Goal: Task Accomplishment & Management: Manage account settings

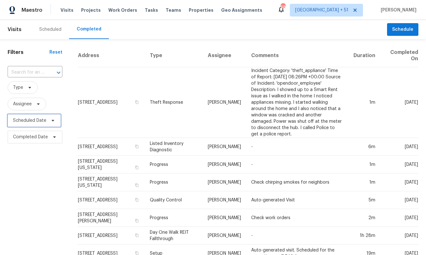
click at [27, 120] on span "Scheduled Date" at bounding box center [29, 120] width 33 height 6
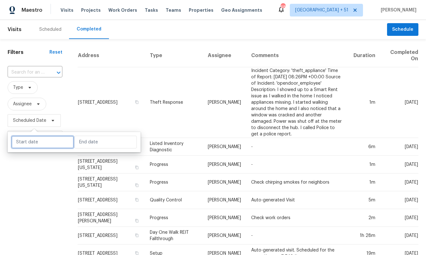
select select "9"
select select "2025"
select select "10"
select select "2025"
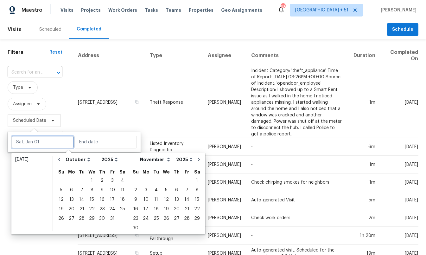
click at [27, 138] on input "text" at bounding box center [42, 142] width 62 height 13
click at [90, 199] on div "15" at bounding box center [92, 199] width 10 height 9
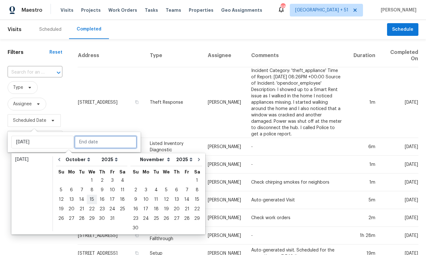
type input "[DATE]"
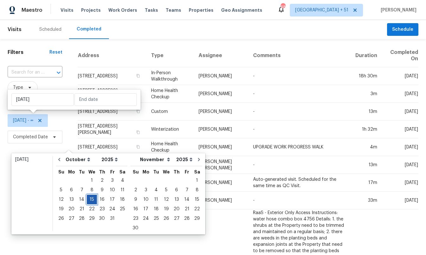
click at [90, 199] on div "15" at bounding box center [92, 199] width 10 height 9
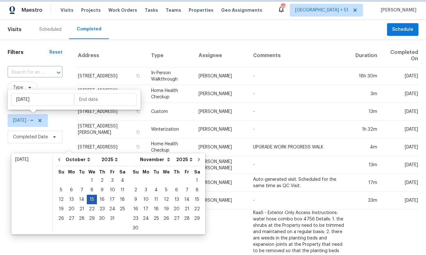
type input "[DATE]"
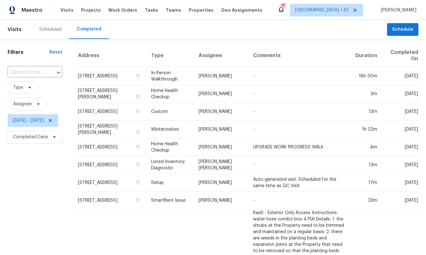
click at [26, 88] on span at bounding box center [28, 87] width 7 height 5
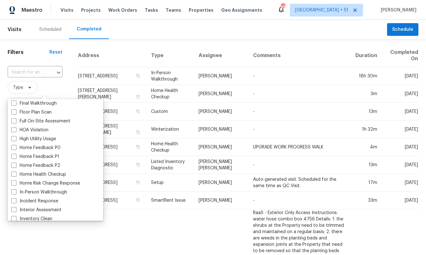
scroll to position [165, 0]
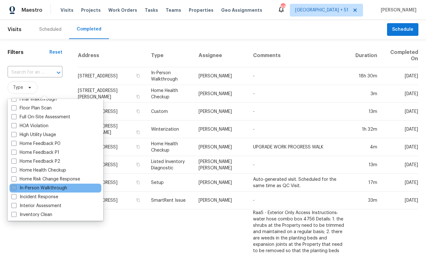
click at [48, 187] on label "In-Person Walkthrough" at bounding box center [39, 188] width 56 height 6
click at [16, 187] on input "In-Person Walkthrough" at bounding box center [13, 187] width 4 height 4
checkbox input "true"
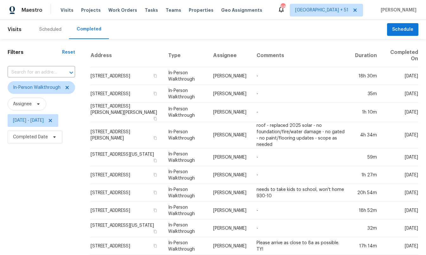
click at [93, 51] on div "Address Type Assignee Comments Duration Completed On 21 Terrace Park, Newnan, G…" at bounding box center [254, 169] width 343 height 251
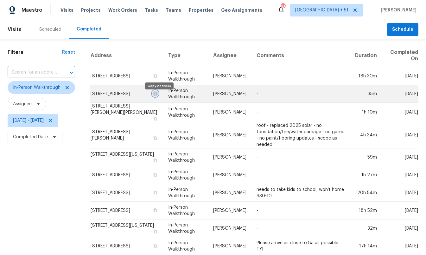
click at [157, 95] on icon "button" at bounding box center [155, 94] width 4 height 4
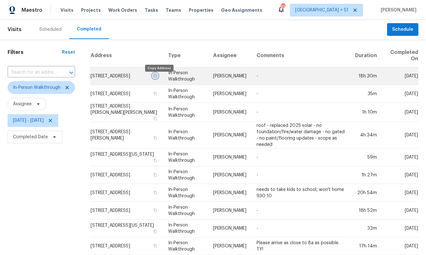
click at [157, 78] on icon "button" at bounding box center [155, 76] width 4 height 4
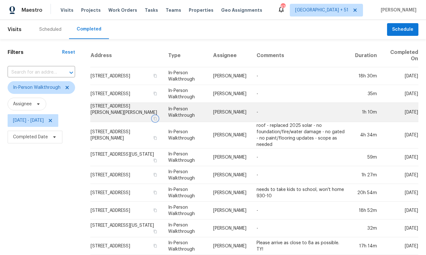
click at [157, 117] on icon "button" at bounding box center [155, 119] width 4 height 4
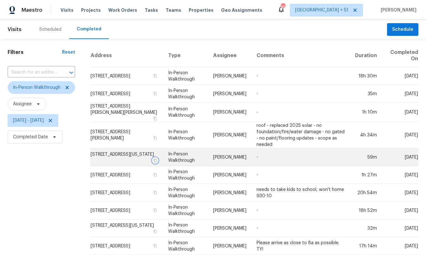
click at [157, 158] on icon "button" at bounding box center [155, 159] width 3 height 3
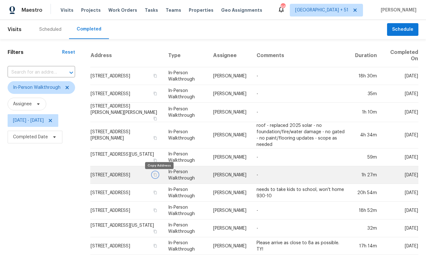
click at [157, 176] on icon "button" at bounding box center [155, 174] width 3 height 3
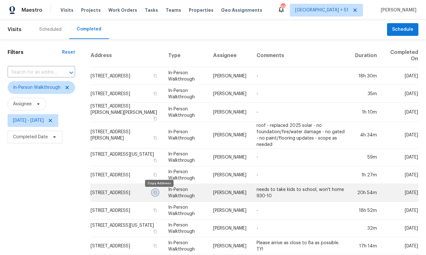
click at [157, 194] on icon "button" at bounding box center [155, 192] width 4 height 4
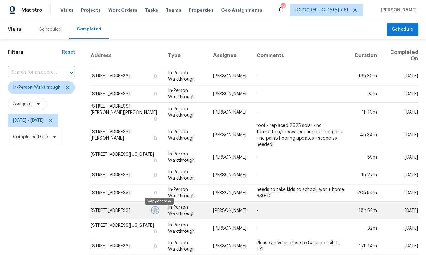
click at [157, 210] on icon "button" at bounding box center [155, 209] width 3 height 3
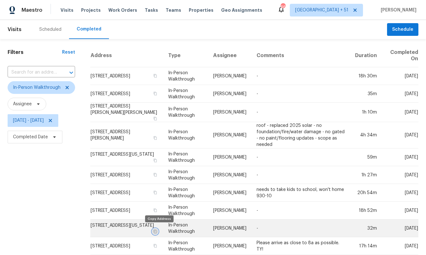
click at [157, 229] on icon "button" at bounding box center [155, 230] width 3 height 3
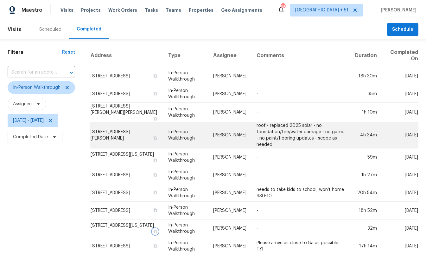
scroll to position [39, 0]
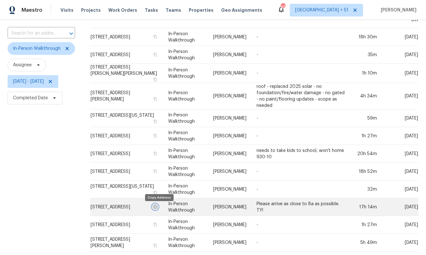
click at [157, 208] on icon "button" at bounding box center [155, 207] width 4 height 4
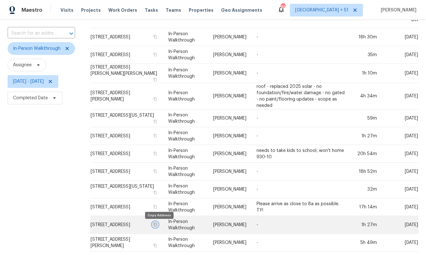
click at [157, 225] on icon "button" at bounding box center [155, 224] width 4 height 4
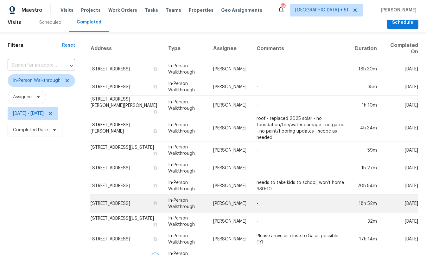
scroll to position [5, 0]
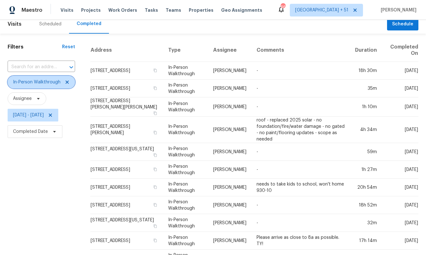
click at [54, 85] on span "In-Person Walkthrough" at bounding box center [37, 82] width 48 height 6
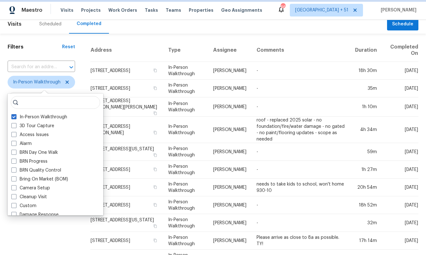
click at [54, 85] on span "In-Person Walkthrough" at bounding box center [41, 82] width 67 height 13
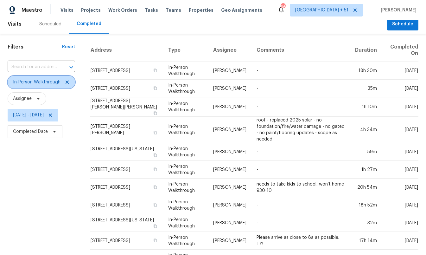
click at [54, 85] on span "In-Person Walkthrough" at bounding box center [41, 82] width 67 height 13
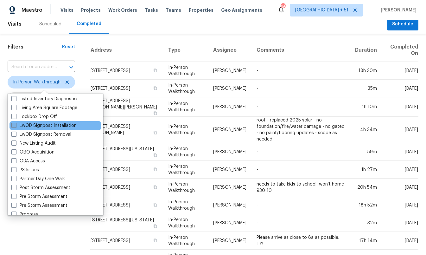
scroll to position [331, 0]
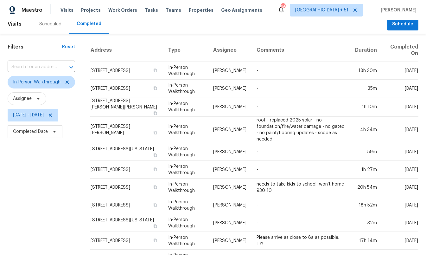
click at [61, 230] on div "Filters Reset ​ In-Person Walkthrough Assignee Wed, Oct 15 - Wed, Oct 15 Comple…" at bounding box center [41, 162] width 83 height 256
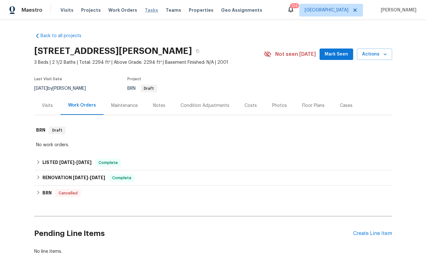
click at [145, 10] on span "Tasks" at bounding box center [151, 10] width 13 height 4
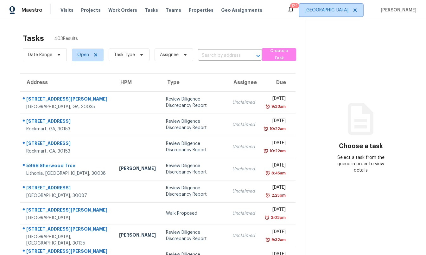
click at [324, 11] on span "[GEOGRAPHIC_DATA]" at bounding box center [327, 10] width 44 height 6
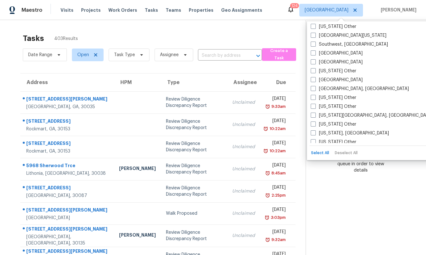
scroll to position [917, 0]
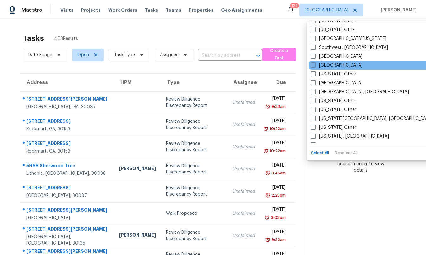
click at [328, 66] on label "[GEOGRAPHIC_DATA]" at bounding box center [337, 65] width 52 height 6
click at [315, 66] on input "[GEOGRAPHIC_DATA]" at bounding box center [313, 64] width 4 height 4
checkbox input "true"
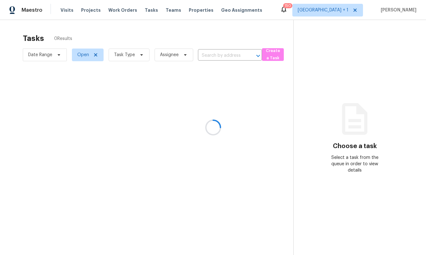
click at [264, 36] on div at bounding box center [213, 127] width 426 height 255
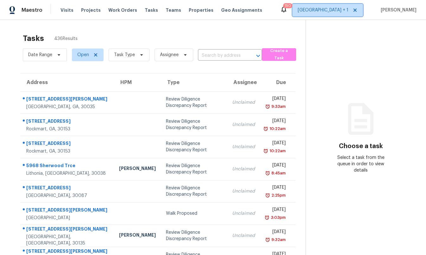
click at [318, 12] on span "[GEOGRAPHIC_DATA] + 1" at bounding box center [323, 10] width 51 height 6
click at [62, 10] on span "Visits" at bounding box center [66, 10] width 13 height 6
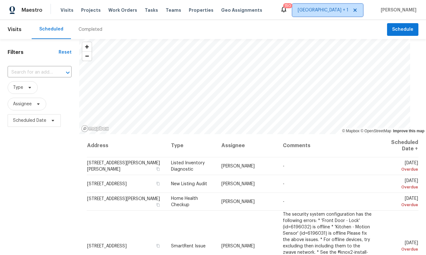
click at [325, 13] on span "[GEOGRAPHIC_DATA] + 1" at bounding box center [327, 10] width 71 height 13
click at [216, 30] on div "Scheduled Completed" at bounding box center [209, 29] width 355 height 19
click at [145, 10] on span "Tasks" at bounding box center [151, 10] width 13 height 4
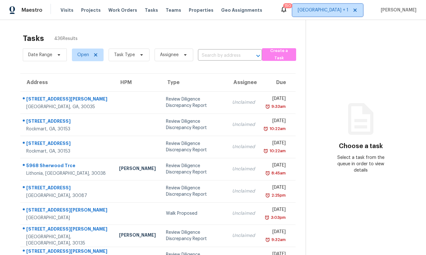
click at [325, 8] on span "[GEOGRAPHIC_DATA] + 1" at bounding box center [323, 10] width 51 height 6
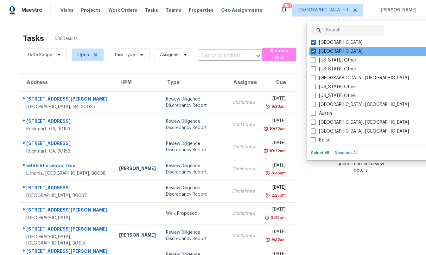
click at [319, 52] on label "[GEOGRAPHIC_DATA]" at bounding box center [337, 51] width 52 height 6
click at [315, 52] on input "[GEOGRAPHIC_DATA]" at bounding box center [313, 50] width 4 height 4
checkbox input "false"
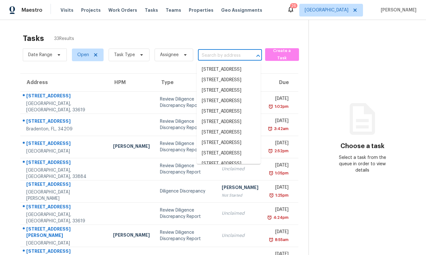
click at [214, 55] on input "text" at bounding box center [221, 56] width 46 height 10
paste input "$2,727"
type input "$2,727"
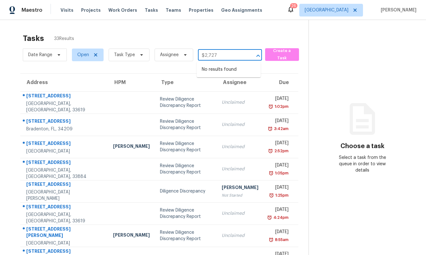
click at [214, 55] on input "$2,727" at bounding box center [221, 56] width 46 height 10
click at [234, 51] on input "text" at bounding box center [221, 56] width 46 height 10
paste input "[STREET_ADDRESS]"
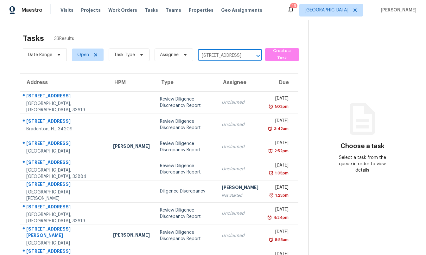
scroll to position [0, 47]
type input "[STREET_ADDRESS]"
click at [85, 56] on span "Open" at bounding box center [83, 55] width 12 height 6
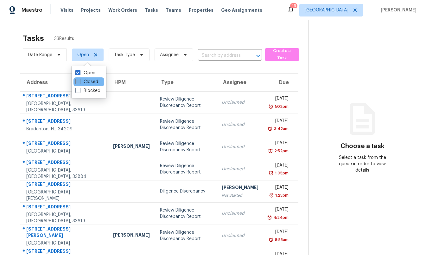
click at [90, 83] on label "Closed" at bounding box center [86, 82] width 23 height 6
click at [79, 83] on input "Closed" at bounding box center [77, 81] width 4 height 4
checkbox input "true"
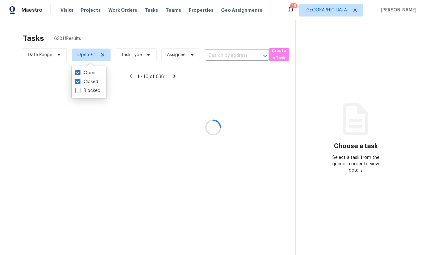
click at [229, 55] on input "text" at bounding box center [228, 56] width 46 height 10
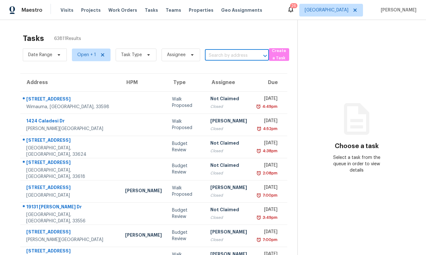
click at [229, 55] on input "text" at bounding box center [228, 56] width 46 height 10
paste input "[STREET_ADDRESS]"
type input "[STREET_ADDRESS]"
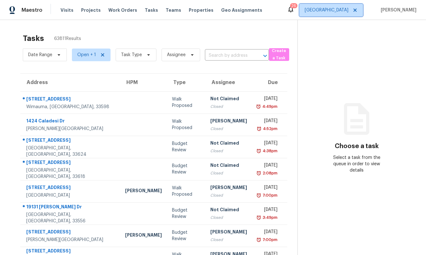
click at [332, 8] on span "[GEOGRAPHIC_DATA]" at bounding box center [327, 10] width 44 height 6
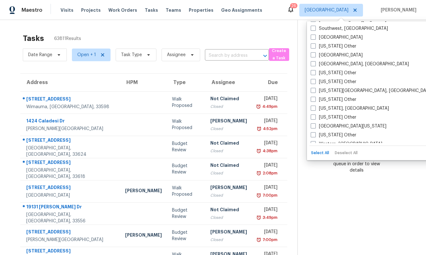
scroll to position [939, 0]
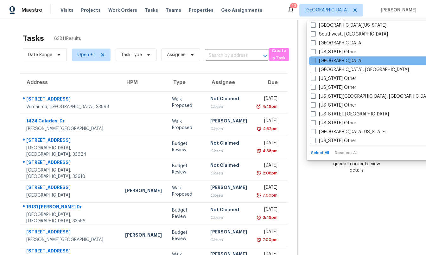
click at [323, 60] on label "[GEOGRAPHIC_DATA]" at bounding box center [337, 61] width 52 height 6
click at [315, 60] on input "[GEOGRAPHIC_DATA]" at bounding box center [313, 60] width 4 height 4
checkbox input "true"
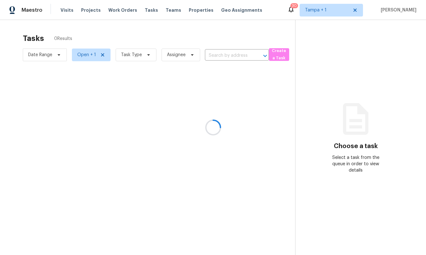
click at [221, 40] on div at bounding box center [213, 127] width 426 height 255
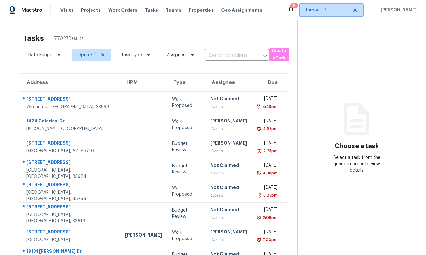
click at [340, 10] on span "Tampa + 1" at bounding box center [326, 10] width 43 height 6
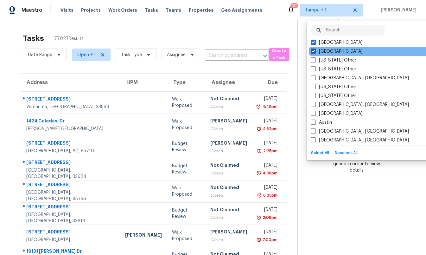
click at [323, 53] on label "[GEOGRAPHIC_DATA]" at bounding box center [337, 51] width 52 height 6
click at [315, 52] on input "[GEOGRAPHIC_DATA]" at bounding box center [313, 50] width 4 height 4
checkbox input "false"
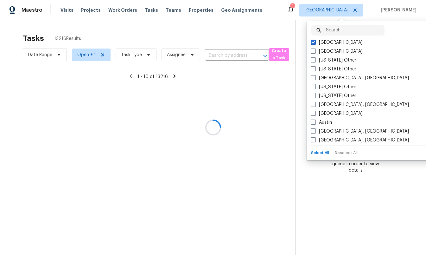
click at [254, 37] on div at bounding box center [213, 127] width 426 height 255
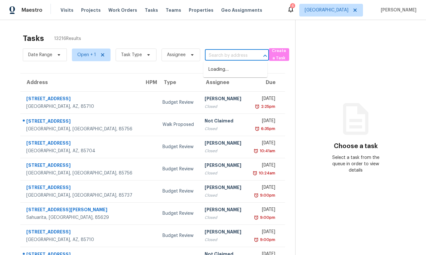
click at [234, 54] on input "text" at bounding box center [228, 56] width 46 height 10
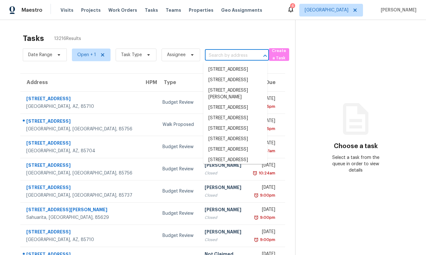
paste input "[STREET_ADDRESS]"
type input "[STREET_ADDRESS]"
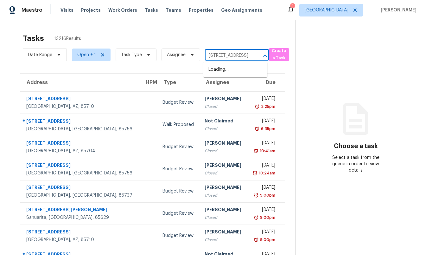
scroll to position [0, 47]
click at [230, 74] on li "[STREET_ADDRESS]" at bounding box center [235, 69] width 64 height 10
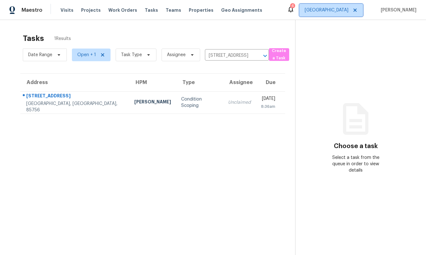
click at [322, 12] on span "[GEOGRAPHIC_DATA]" at bounding box center [327, 10] width 44 height 6
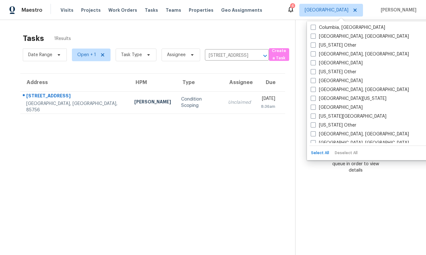
scroll to position [220, 0]
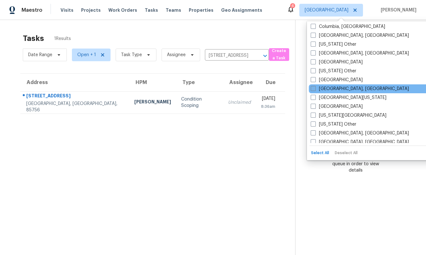
click at [332, 89] on label "[GEOGRAPHIC_DATA], [GEOGRAPHIC_DATA]" at bounding box center [360, 89] width 98 height 6
click at [315, 89] on input "[GEOGRAPHIC_DATA], [GEOGRAPHIC_DATA]" at bounding box center [313, 88] width 4 height 4
checkbox input "true"
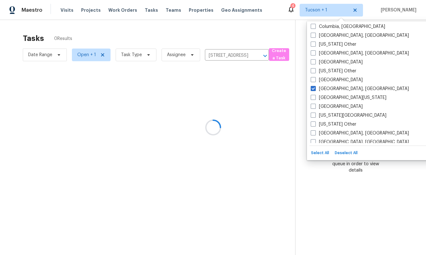
click at [248, 35] on div at bounding box center [213, 127] width 426 height 255
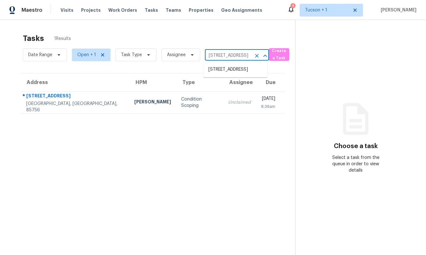
click at [246, 55] on input "[STREET_ADDRESS]" at bounding box center [228, 56] width 46 height 10
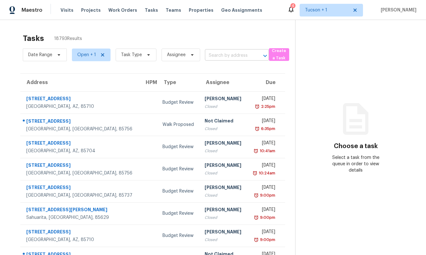
click at [236, 53] on input "text" at bounding box center [228, 56] width 46 height 10
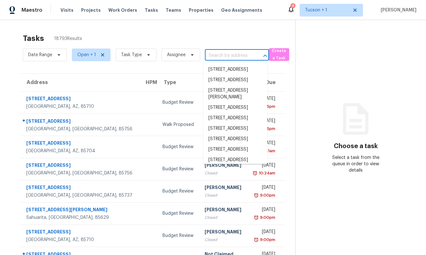
paste input "[STREET_ADDRESS][PERSON_NAME][PERSON_NAME]"
type input "[STREET_ADDRESS][PERSON_NAME][PERSON_NAME]"
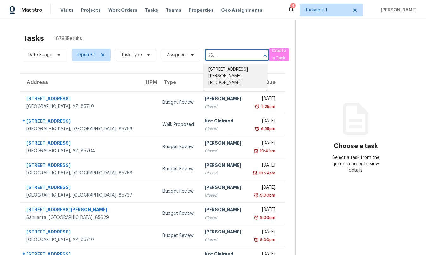
click at [233, 70] on li "[STREET_ADDRESS][PERSON_NAME][PERSON_NAME]" at bounding box center [235, 76] width 64 height 24
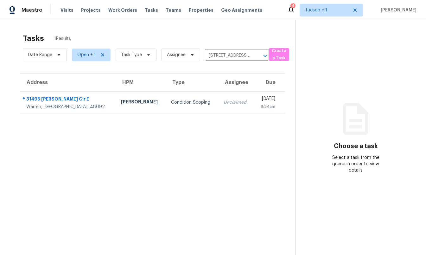
click at [329, 16] on div "Maestro Visits Projects Work Orders Tasks Teams Properties Geo Assignments 4 [G…" at bounding box center [213, 10] width 426 height 20
click at [329, 16] on span "Tucson + 1" at bounding box center [331, 10] width 63 height 13
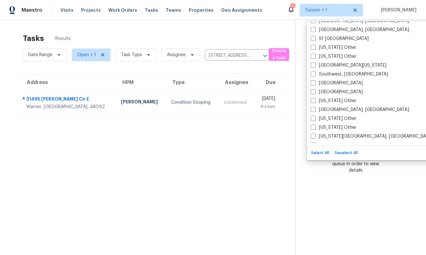
scroll to position [900, 0]
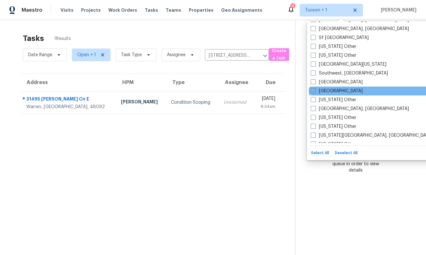
click at [328, 91] on label "[GEOGRAPHIC_DATA]" at bounding box center [337, 91] width 52 height 6
click at [315, 91] on input "[GEOGRAPHIC_DATA]" at bounding box center [313, 90] width 4 height 4
checkbox input "true"
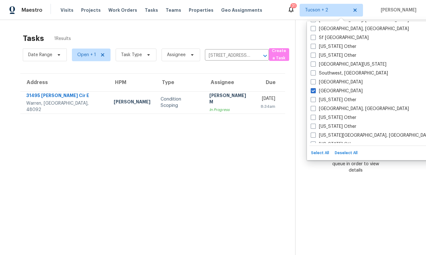
click at [290, 79] on div "Address HPM Type Assignee Due [STREET_ADDRESS][PERSON_NAME] [PERSON_NAME] Condi…" at bounding box center [152, 93] width 285 height 41
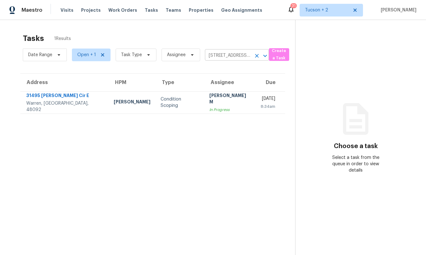
click at [247, 55] on input "[STREET_ADDRESS][PERSON_NAME][PERSON_NAME]" at bounding box center [228, 56] width 46 height 10
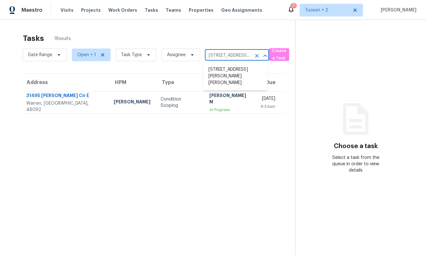
click at [247, 55] on input "[STREET_ADDRESS][PERSON_NAME][PERSON_NAME]" at bounding box center [228, 56] width 46 height 10
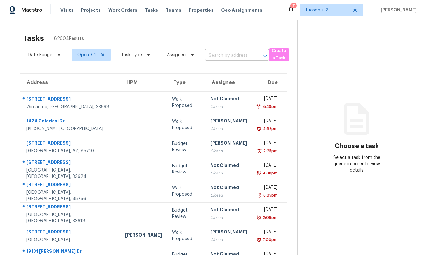
click at [235, 57] on input "text" at bounding box center [228, 56] width 46 height 10
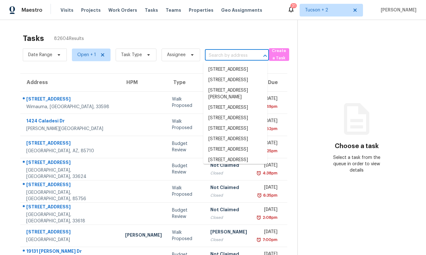
paste input "[STREET_ADDRESS]"
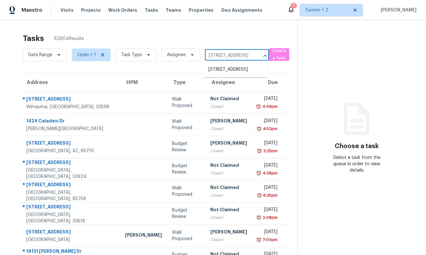
type input "[STREET_ADDRESS]"
click at [95, 57] on span "Open + 1" at bounding box center [86, 55] width 19 height 6
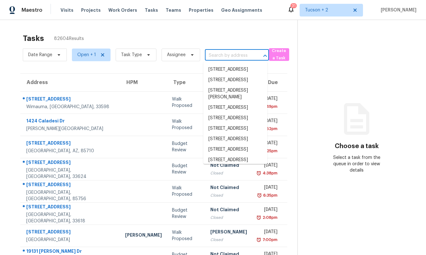
click at [214, 56] on input "text" at bounding box center [228, 56] width 46 height 10
paste input "[STREET_ADDRESS]"
type input "[STREET_ADDRESS]"
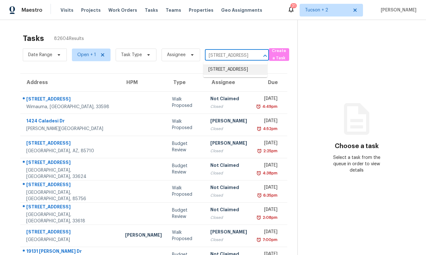
click at [229, 71] on li "[STREET_ADDRESS]" at bounding box center [235, 69] width 64 height 10
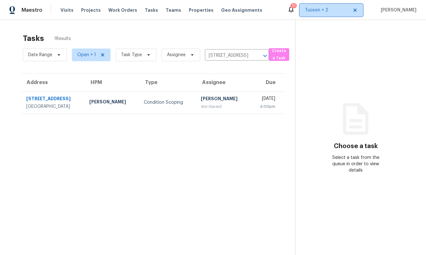
click at [322, 11] on span "Tucson + 2" at bounding box center [326, 10] width 43 height 6
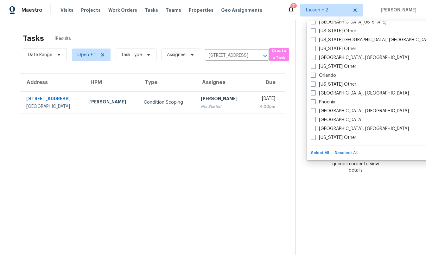
scroll to position [716, 0]
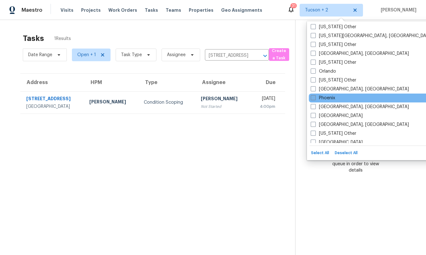
click at [326, 95] on label "Phoenix" at bounding box center [323, 98] width 24 height 6
click at [315, 95] on input "Phoenix" at bounding box center [313, 97] width 4 height 4
checkbox input "true"
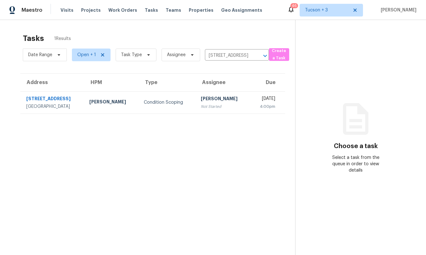
click at [249, 132] on section "Tasks 1 Results Date Range Open + 1 Task Type Assignee [STREET_ADDRESS] ​ Creat…" at bounding box center [152, 152] width 285 height 244
click at [256, 56] on icon "Clear" at bounding box center [257, 56] width 4 height 4
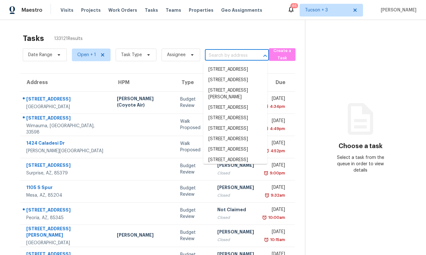
click at [209, 57] on input "text" at bounding box center [228, 56] width 46 height 10
paste input "$5,315"
type input "$5,315"
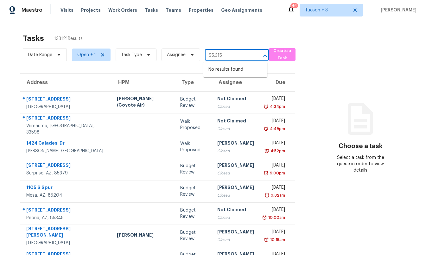
click at [217, 55] on input "$5,315" at bounding box center [228, 56] width 46 height 10
click at [213, 56] on input "text" at bounding box center [228, 56] width 46 height 10
paste input "[STREET_ADDRESS][PERSON_NAME]"
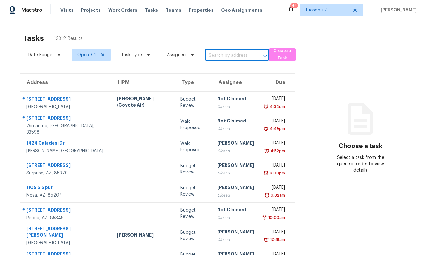
type input "[STREET_ADDRESS][PERSON_NAME]"
click at [218, 73] on li "[STREET_ADDRESS][PERSON_NAME]" at bounding box center [235, 72] width 64 height 17
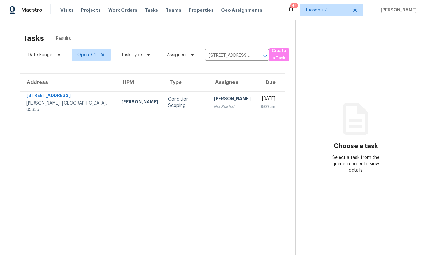
click at [287, 32] on div "Tasks 1 Results" at bounding box center [159, 38] width 272 height 16
click at [320, 14] on span "Tucson + 3" at bounding box center [331, 10] width 63 height 13
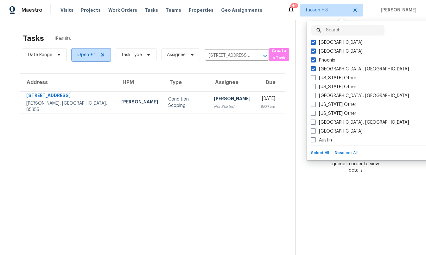
click at [101, 56] on icon at bounding box center [102, 54] width 3 height 3
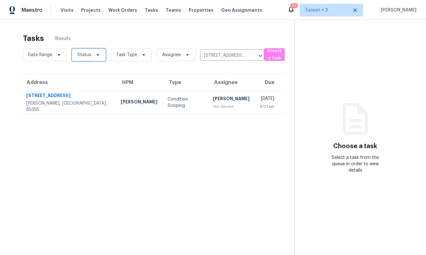
click at [85, 56] on span "Status" at bounding box center [84, 55] width 14 height 6
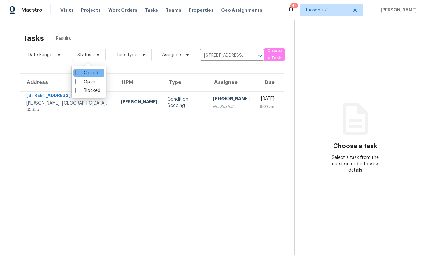
click at [90, 72] on label "Closed" at bounding box center [86, 73] width 23 height 6
click at [79, 72] on input "Closed" at bounding box center [77, 72] width 4 height 4
checkbox input "true"
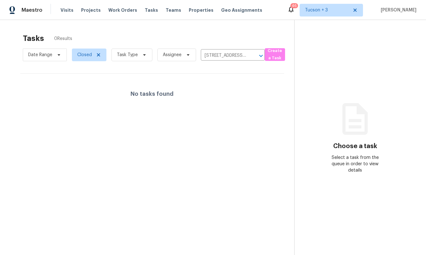
click at [109, 36] on div "Tasks 0 Results" at bounding box center [158, 38] width 271 height 16
click at [250, 56] on icon "Clear" at bounding box center [253, 56] width 6 height 6
click at [130, 58] on div at bounding box center [213, 127] width 426 height 255
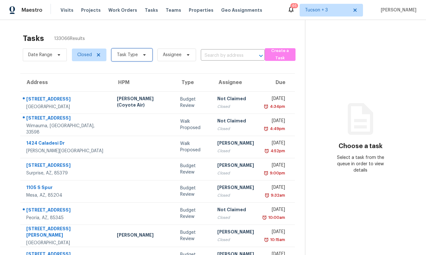
click at [129, 56] on span "Task Type" at bounding box center [127, 55] width 21 height 6
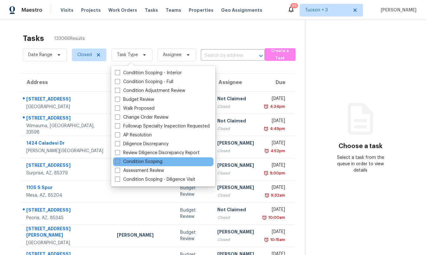
click at [151, 162] on label "Condition Scoping" at bounding box center [139, 161] width 48 height 6
click at [119, 162] on input "Condition Scoping" at bounding box center [117, 160] width 4 height 4
checkbox input "true"
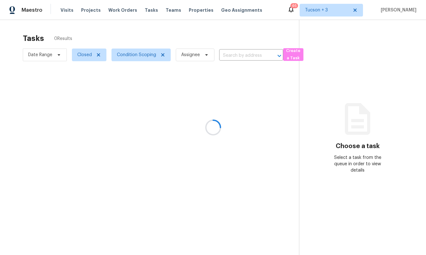
click at [138, 30] on div at bounding box center [213, 127] width 426 height 255
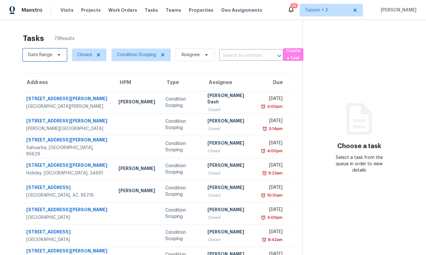
click at [48, 55] on span "Date Range" at bounding box center [40, 55] width 24 height 6
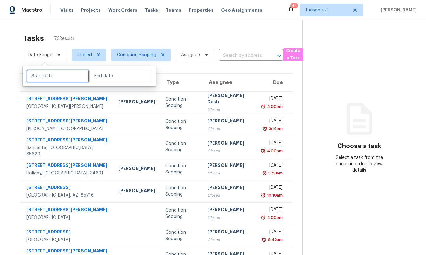
click at [53, 80] on input "text" at bounding box center [58, 76] width 62 height 13
select select "9"
select select "2025"
select select "10"
select select "2025"
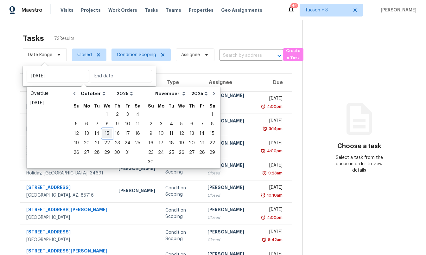
click at [107, 132] on div "15" at bounding box center [107, 133] width 10 height 9
type input "[DATE]"
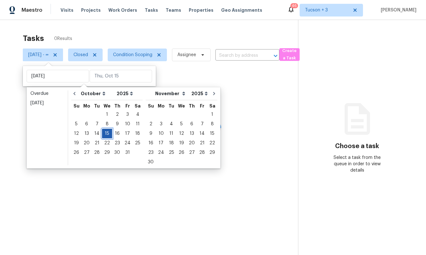
click at [107, 132] on div "15" at bounding box center [107, 133] width 10 height 9
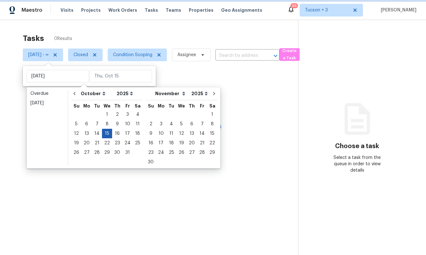
type input "[DATE]"
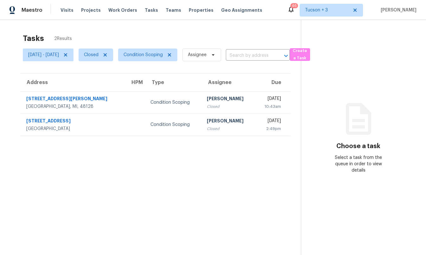
click at [120, 35] on div "Tasks 2 Results" at bounding box center [162, 38] width 278 height 16
click at [322, 11] on span "Tucson + 3" at bounding box center [326, 10] width 43 height 6
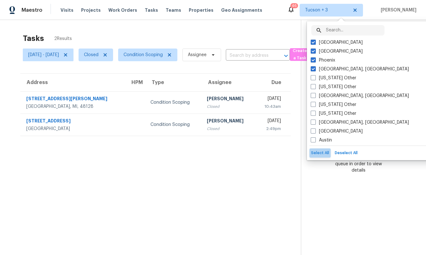
click at [326, 154] on button "Select All" at bounding box center [319, 152] width 21 height 9
checkbox input "true"
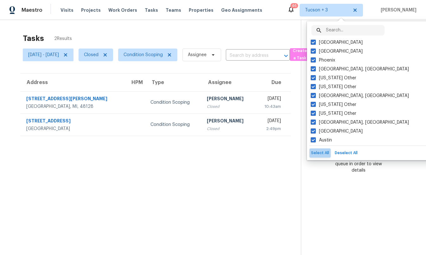
checkbox input "true"
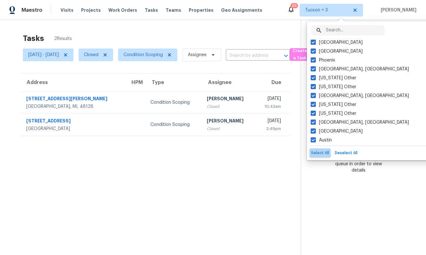
checkbox input "true"
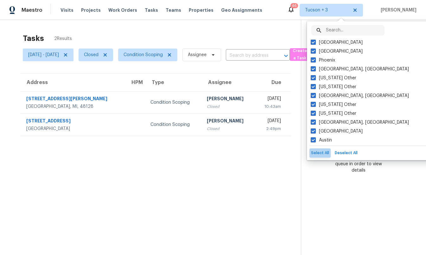
checkbox input "true"
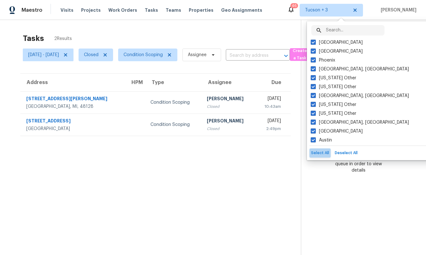
checkbox input "true"
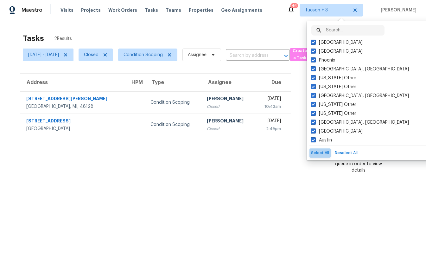
checkbox input "true"
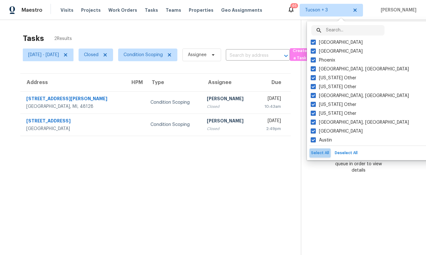
checkbox input "true"
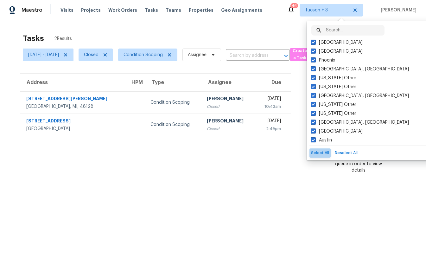
checkbox input "true"
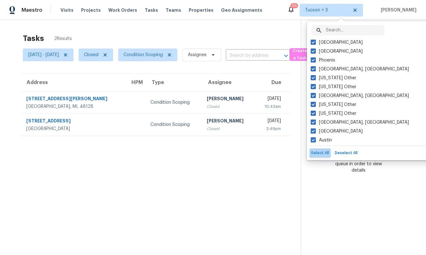
checkbox input "true"
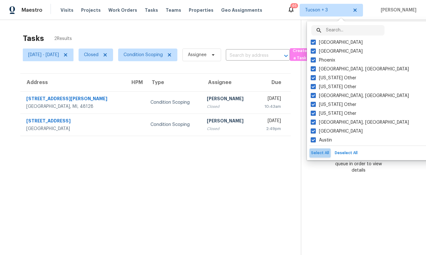
checkbox input "true"
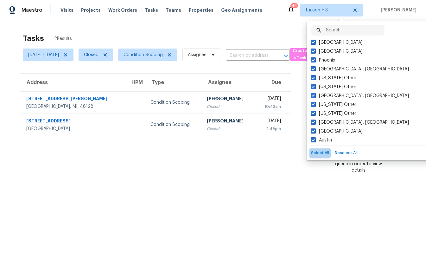
checkbox input "true"
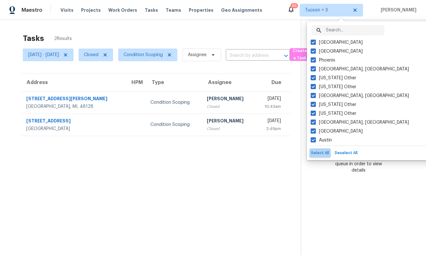
checkbox input "true"
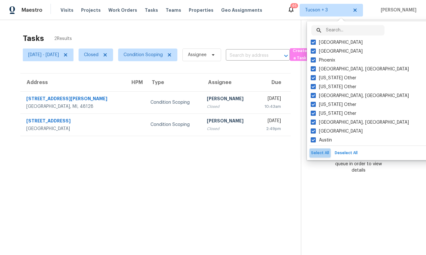
checkbox input "true"
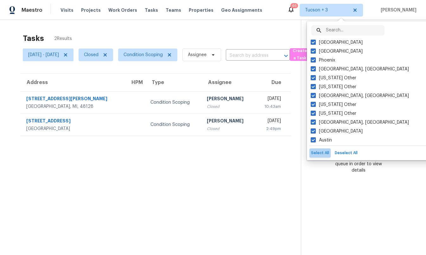
checkbox input "true"
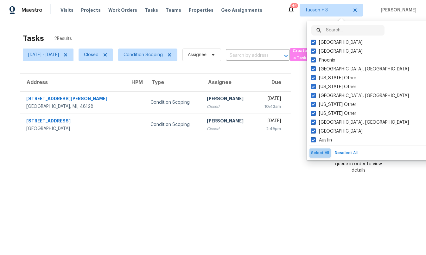
checkbox input "true"
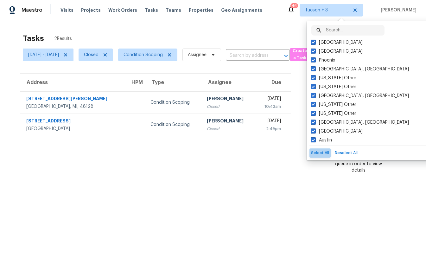
checkbox input "true"
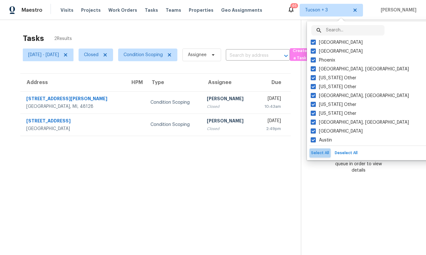
checkbox input "true"
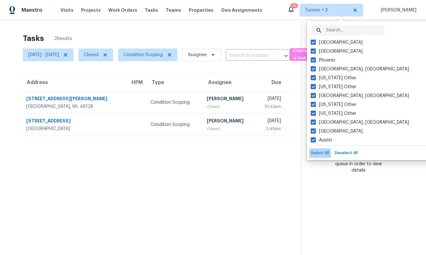
checkbox input "true"
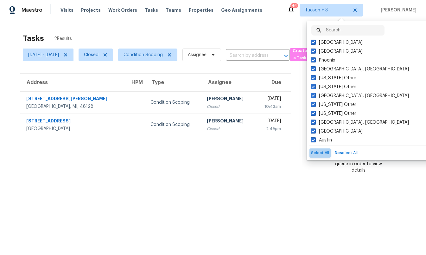
checkbox input "true"
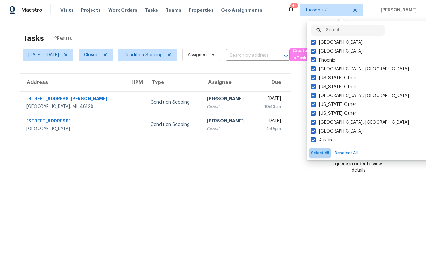
checkbox input "true"
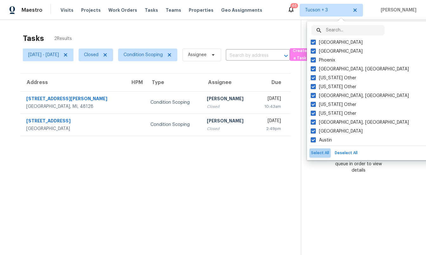
checkbox input "true"
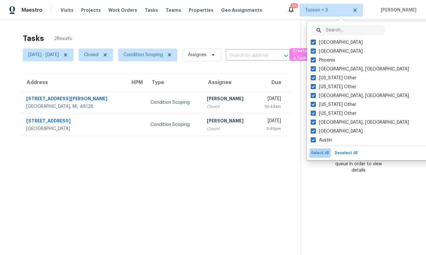
checkbox input "true"
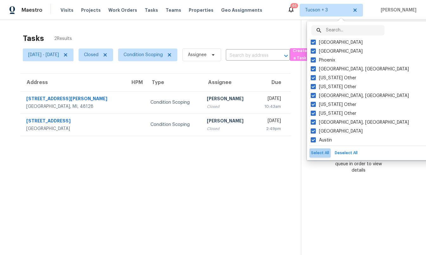
checkbox input "true"
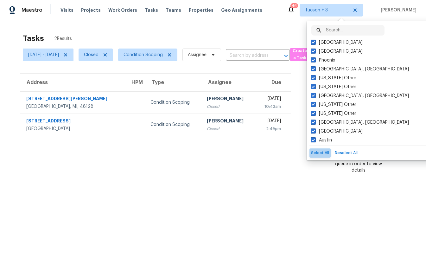
checkbox input "true"
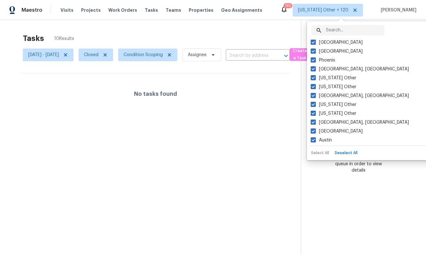
click at [267, 35] on div "Tasks 10 Results" at bounding box center [162, 38] width 278 height 16
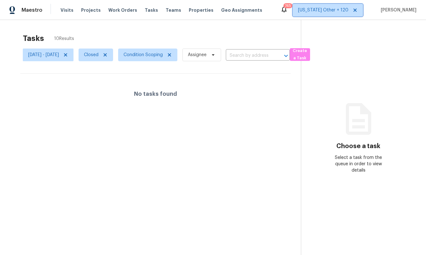
click at [327, 14] on span "[US_STATE] Other + 120" at bounding box center [328, 10] width 70 height 13
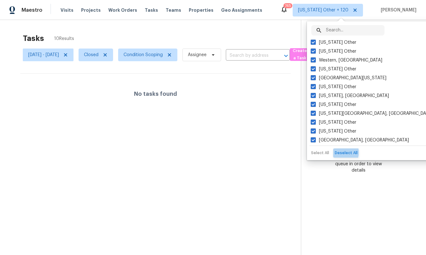
click at [338, 152] on button "Deselect All" at bounding box center [346, 152] width 26 height 9
checkbox input "false"
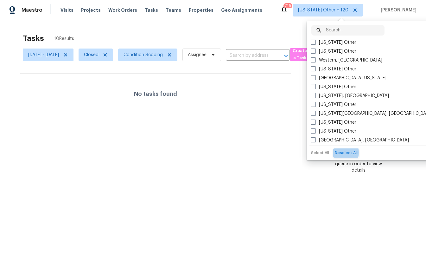
checkbox input "false"
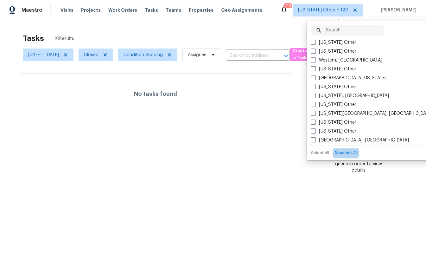
checkbox input "false"
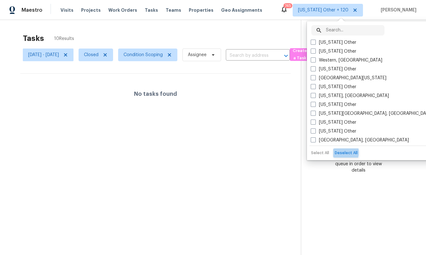
checkbox input "false"
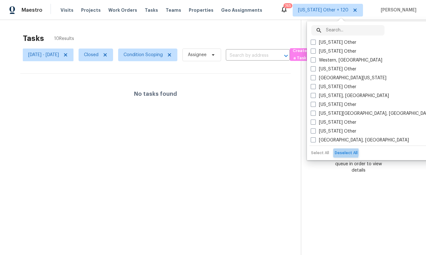
checkbox input "false"
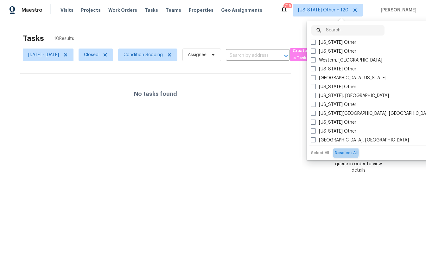
checkbox input "false"
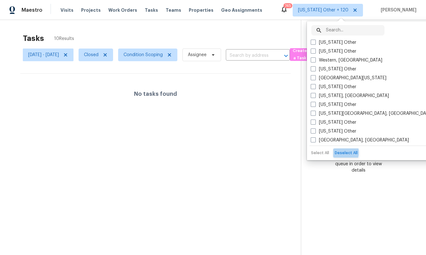
checkbox input "false"
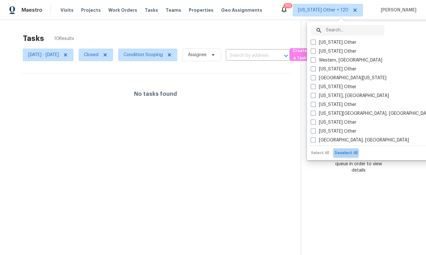
checkbox input "false"
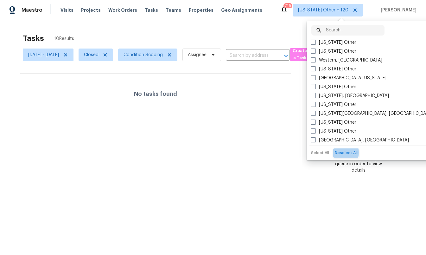
checkbox input "false"
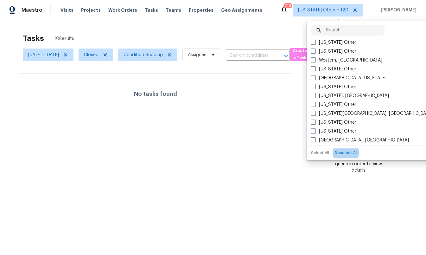
checkbox input "false"
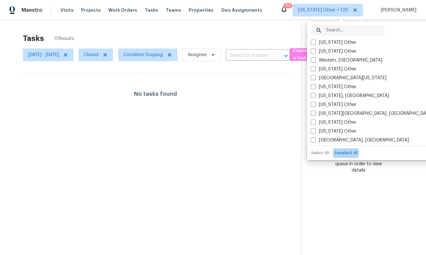
checkbox input "false"
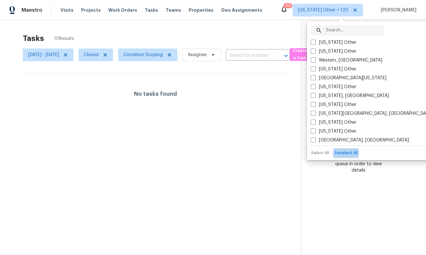
checkbox input "false"
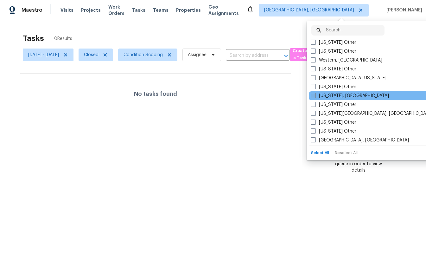
click at [330, 93] on label "[US_STATE], [GEOGRAPHIC_DATA]" at bounding box center [350, 95] width 78 height 6
click at [315, 93] on input "[US_STATE], [GEOGRAPHIC_DATA]" at bounding box center [313, 94] width 4 height 4
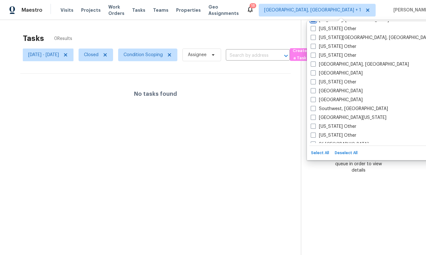
scroll to position [77, 0]
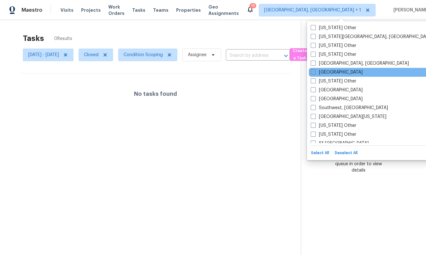
click at [331, 73] on label "[GEOGRAPHIC_DATA]" at bounding box center [337, 72] width 52 height 6
click at [315, 73] on input "[GEOGRAPHIC_DATA]" at bounding box center [313, 71] width 4 height 4
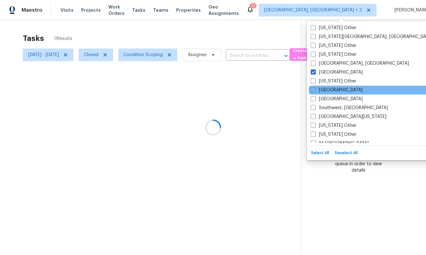
click at [333, 92] on div "[GEOGRAPHIC_DATA]" at bounding box center [373, 90] width 128 height 9
click at [327, 92] on label "[GEOGRAPHIC_DATA]" at bounding box center [337, 90] width 52 height 6
click at [315, 91] on input "[GEOGRAPHIC_DATA]" at bounding box center [313, 89] width 4 height 4
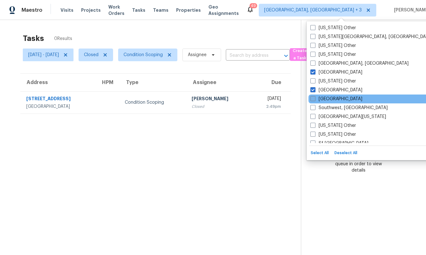
click at [326, 99] on label "[GEOGRAPHIC_DATA]" at bounding box center [336, 99] width 52 height 6
click at [314, 99] on input "[GEOGRAPHIC_DATA]" at bounding box center [312, 98] width 4 height 4
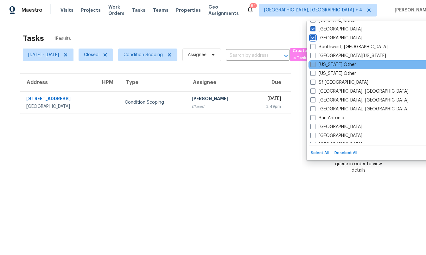
scroll to position [141, 0]
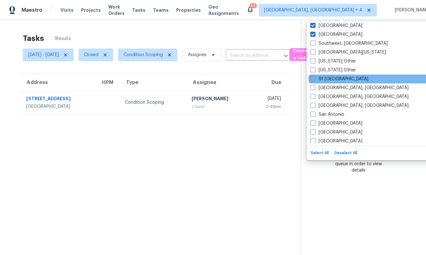
click at [327, 77] on label "Sf [GEOGRAPHIC_DATA]" at bounding box center [339, 79] width 58 height 6
click at [314, 77] on input "Sf [GEOGRAPHIC_DATA]" at bounding box center [312, 78] width 4 height 4
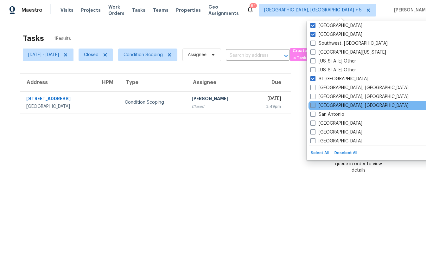
click at [329, 104] on label "[GEOGRAPHIC_DATA], [GEOGRAPHIC_DATA]" at bounding box center [359, 105] width 98 height 6
click at [314, 104] on input "[GEOGRAPHIC_DATA], [GEOGRAPHIC_DATA]" at bounding box center [312, 104] width 4 height 4
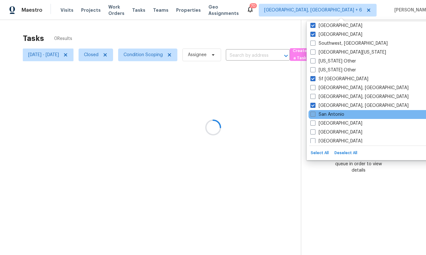
click at [329, 115] on label "San Antonio" at bounding box center [327, 114] width 34 height 6
click at [314, 115] on input "San Antonio" at bounding box center [312, 113] width 4 height 4
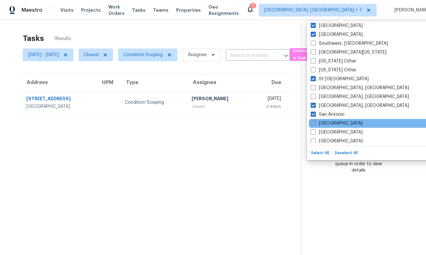
click at [329, 124] on label "[GEOGRAPHIC_DATA]" at bounding box center [337, 123] width 52 height 6
click at [315, 124] on input "[GEOGRAPHIC_DATA]" at bounding box center [313, 122] width 4 height 4
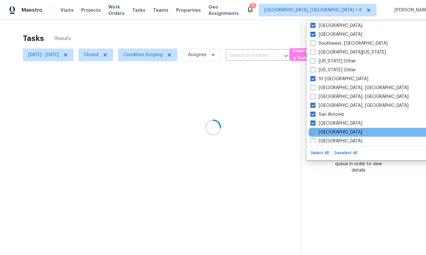
click at [329, 131] on label "[GEOGRAPHIC_DATA]" at bounding box center [336, 132] width 52 height 6
click at [314, 131] on input "[GEOGRAPHIC_DATA]" at bounding box center [312, 131] width 4 height 4
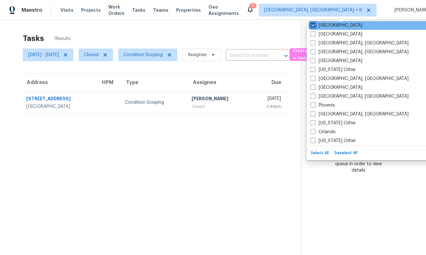
scroll to position [249, 0]
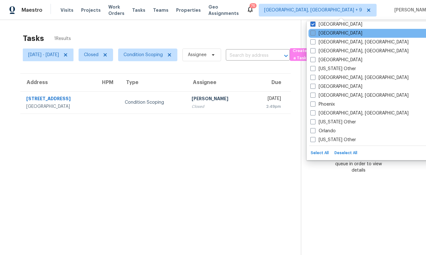
click at [328, 35] on label "[GEOGRAPHIC_DATA]" at bounding box center [336, 33] width 52 height 6
click at [314, 34] on input "[GEOGRAPHIC_DATA]" at bounding box center [312, 32] width 4 height 4
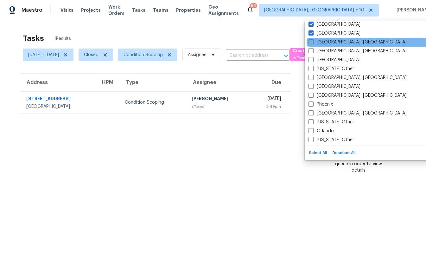
click at [328, 42] on label "[GEOGRAPHIC_DATA], [GEOGRAPHIC_DATA]" at bounding box center [357, 42] width 98 height 6
click at [313, 42] on input "[GEOGRAPHIC_DATA], [GEOGRAPHIC_DATA]" at bounding box center [310, 41] width 4 height 4
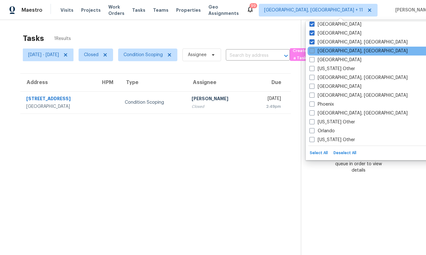
click at [328, 52] on label "[GEOGRAPHIC_DATA], [GEOGRAPHIC_DATA]" at bounding box center [358, 51] width 98 height 6
click at [314, 52] on input "[GEOGRAPHIC_DATA], [GEOGRAPHIC_DATA]" at bounding box center [311, 50] width 4 height 4
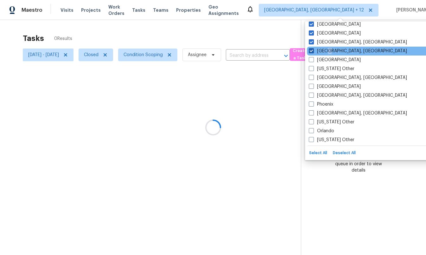
click at [328, 52] on label "[GEOGRAPHIC_DATA], [GEOGRAPHIC_DATA]" at bounding box center [358, 51] width 98 height 6
click at [313, 52] on input "[GEOGRAPHIC_DATA], [GEOGRAPHIC_DATA]" at bounding box center [311, 50] width 4 height 4
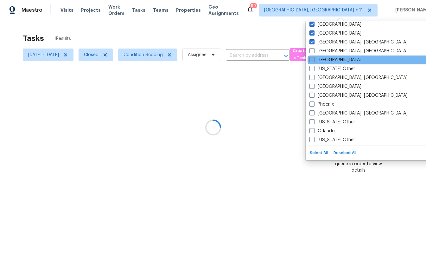
click at [328, 60] on label "[GEOGRAPHIC_DATA]" at bounding box center [335, 60] width 52 height 6
click at [314, 60] on input "[GEOGRAPHIC_DATA]" at bounding box center [311, 59] width 4 height 4
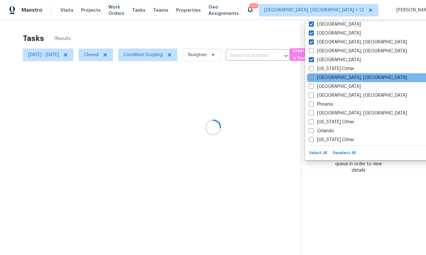
click at [327, 78] on label "[GEOGRAPHIC_DATA], [GEOGRAPHIC_DATA]" at bounding box center [358, 77] width 98 height 6
click at [313, 78] on input "[GEOGRAPHIC_DATA], [GEOGRAPHIC_DATA]" at bounding box center [311, 76] width 4 height 4
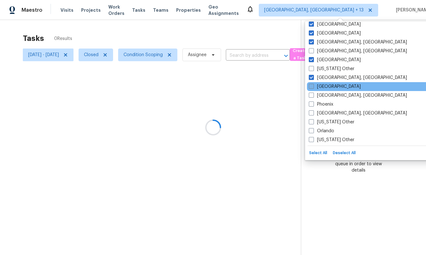
click at [325, 89] on label "[GEOGRAPHIC_DATA]" at bounding box center [335, 86] width 52 height 6
click at [313, 87] on input "[GEOGRAPHIC_DATA]" at bounding box center [311, 85] width 4 height 4
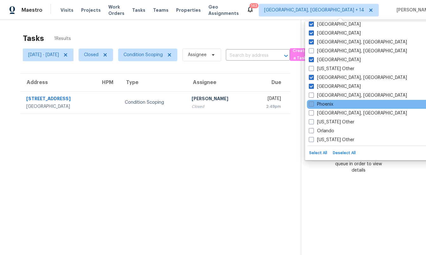
click at [325, 104] on label "Phoenix" at bounding box center [321, 104] width 24 height 6
click at [313, 104] on input "Phoenix" at bounding box center [311, 103] width 4 height 4
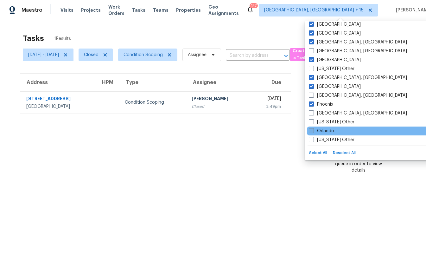
click at [327, 132] on label "Orlando" at bounding box center [321, 131] width 25 height 6
click at [313, 132] on input "Orlando" at bounding box center [311, 130] width 4 height 4
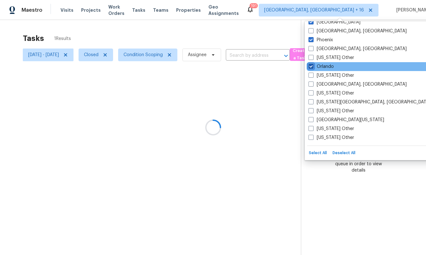
scroll to position [319, 0]
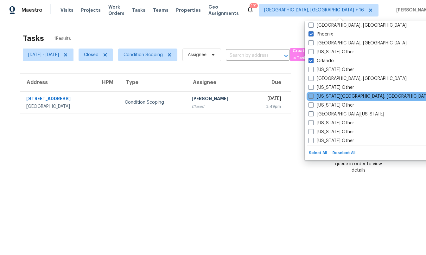
click at [328, 95] on label "[US_STATE][GEOGRAPHIC_DATA], [GEOGRAPHIC_DATA]" at bounding box center [369, 96] width 122 height 6
click at [313, 95] on input "[US_STATE][GEOGRAPHIC_DATA], [GEOGRAPHIC_DATA]" at bounding box center [310, 95] width 4 height 4
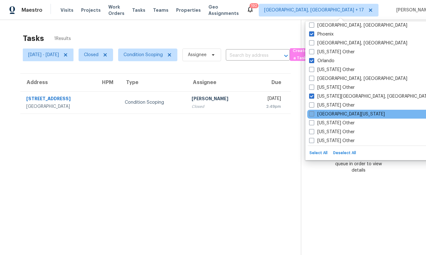
click at [326, 114] on label "[GEOGRAPHIC_DATA][US_STATE]" at bounding box center [347, 114] width 76 height 6
click at [313, 114] on input "[GEOGRAPHIC_DATA][US_STATE]" at bounding box center [311, 113] width 4 height 4
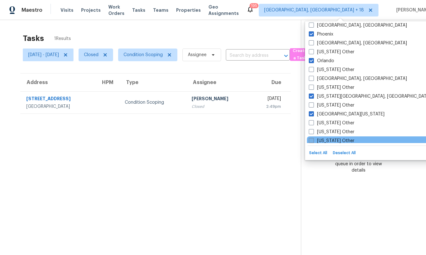
click at [327, 140] on label "[US_STATE] Other" at bounding box center [332, 140] width 46 height 6
click at [313, 140] on input "[US_STATE] Other" at bounding box center [311, 139] width 4 height 4
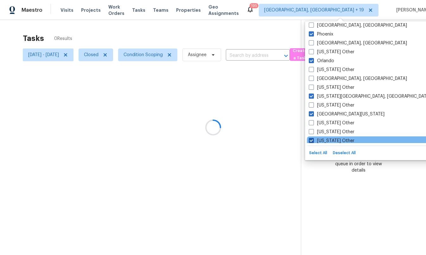
click at [327, 140] on label "[US_STATE] Other" at bounding box center [332, 140] width 46 height 6
click at [313, 140] on input "[US_STATE] Other" at bounding box center [311, 139] width 4 height 4
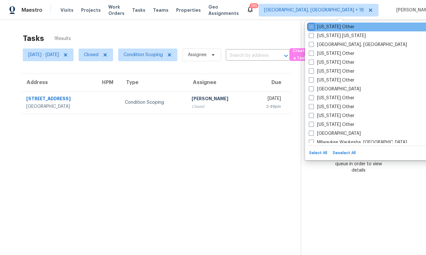
scroll to position [436, 0]
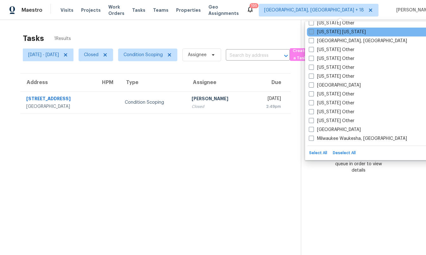
click at [342, 35] on label "[US_STATE] [US_STATE]" at bounding box center [337, 32] width 57 height 6
click at [313, 33] on input "[US_STATE] [US_STATE]" at bounding box center [311, 31] width 4 height 4
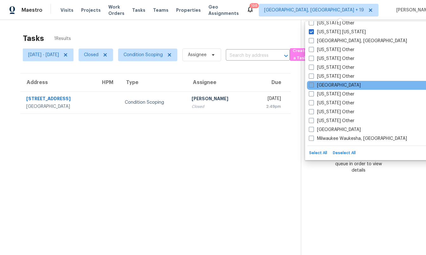
click at [325, 83] on label "[GEOGRAPHIC_DATA]" at bounding box center [335, 85] width 52 height 6
click at [313, 83] on input "[GEOGRAPHIC_DATA]" at bounding box center [311, 84] width 4 height 4
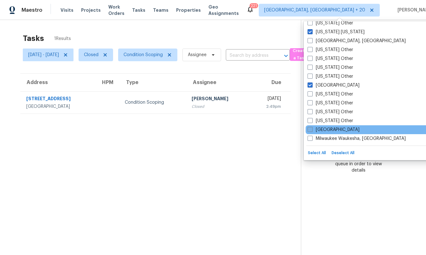
click at [326, 128] on label "[GEOGRAPHIC_DATA]" at bounding box center [333, 129] width 52 height 6
click at [312, 128] on input "[GEOGRAPHIC_DATA]" at bounding box center [309, 128] width 4 height 4
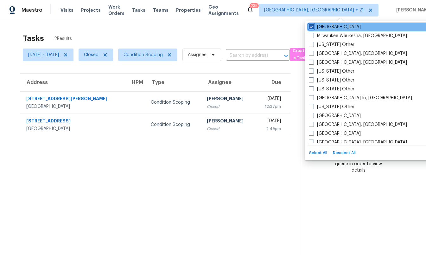
scroll to position [540, 0]
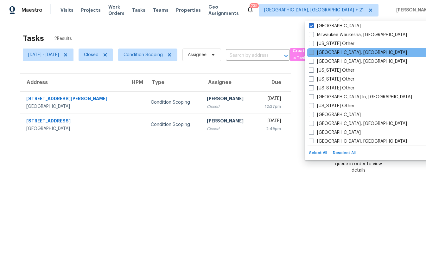
click at [328, 55] on label "[GEOGRAPHIC_DATA], [GEOGRAPHIC_DATA]" at bounding box center [358, 52] width 98 height 6
click at [313, 54] on input "[GEOGRAPHIC_DATA], [GEOGRAPHIC_DATA]" at bounding box center [311, 51] width 4 height 4
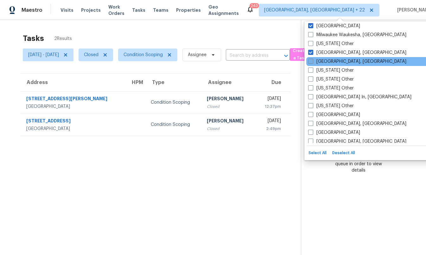
click at [326, 64] on label "[GEOGRAPHIC_DATA], [GEOGRAPHIC_DATA]" at bounding box center [357, 61] width 98 height 6
click at [312, 62] on input "[GEOGRAPHIC_DATA], [GEOGRAPHIC_DATA]" at bounding box center [310, 60] width 4 height 4
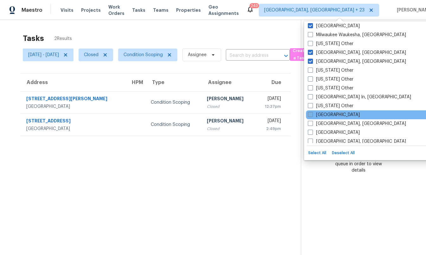
click at [326, 116] on label "[GEOGRAPHIC_DATA]" at bounding box center [334, 114] width 52 height 6
click at [312, 116] on input "[GEOGRAPHIC_DATA]" at bounding box center [310, 113] width 4 height 4
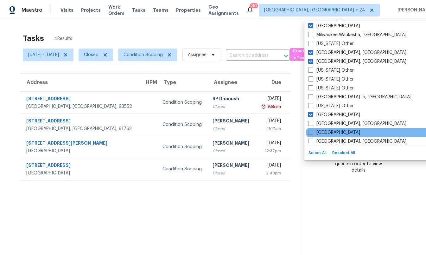
click at [326, 132] on label "[GEOGRAPHIC_DATA]" at bounding box center [334, 132] width 52 height 6
click at [312, 132] on input "[GEOGRAPHIC_DATA]" at bounding box center [310, 131] width 4 height 4
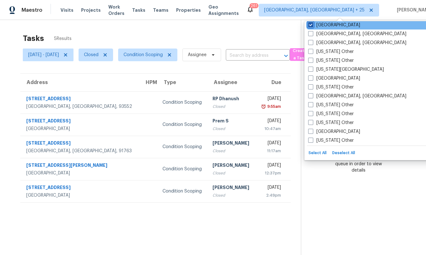
scroll to position [649, 0]
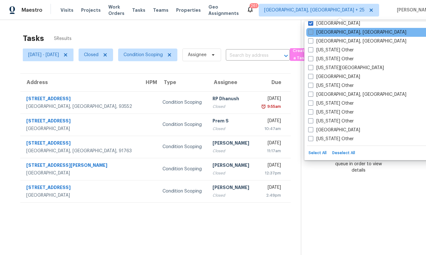
click at [324, 34] on label "[GEOGRAPHIC_DATA], [GEOGRAPHIC_DATA]" at bounding box center [357, 32] width 98 height 6
click at [312, 33] on input "[GEOGRAPHIC_DATA], [GEOGRAPHIC_DATA]" at bounding box center [310, 31] width 4 height 4
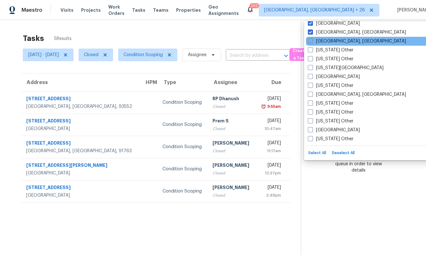
click at [325, 42] on label "[GEOGRAPHIC_DATA], [GEOGRAPHIC_DATA]" at bounding box center [357, 41] width 98 height 6
click at [312, 42] on input "[GEOGRAPHIC_DATA], [GEOGRAPHIC_DATA]" at bounding box center [310, 40] width 4 height 4
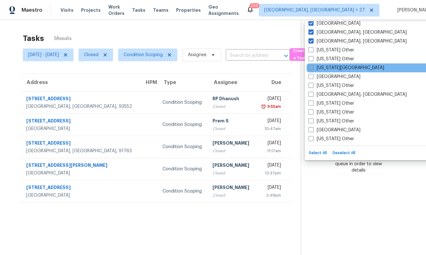
click at [325, 67] on label "[US_STATE][GEOGRAPHIC_DATA]" at bounding box center [346, 68] width 76 height 6
click at [313, 67] on input "[US_STATE][GEOGRAPHIC_DATA]" at bounding box center [310, 67] width 4 height 4
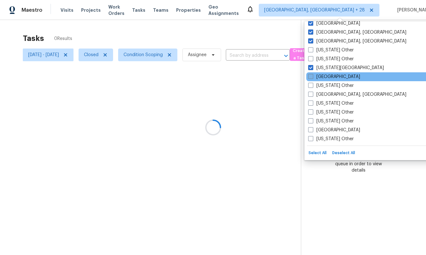
click at [326, 77] on label "[GEOGRAPHIC_DATA]" at bounding box center [334, 76] width 52 height 6
click at [312, 77] on input "[GEOGRAPHIC_DATA]" at bounding box center [310, 75] width 4 height 4
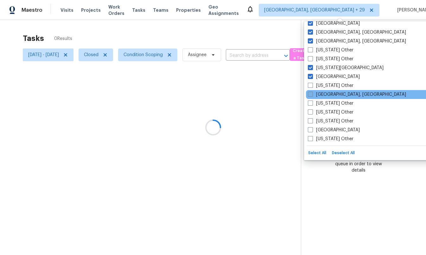
click at [327, 93] on label "[GEOGRAPHIC_DATA], [GEOGRAPHIC_DATA]" at bounding box center [357, 94] width 98 height 6
click at [312, 93] on input "[GEOGRAPHIC_DATA], [GEOGRAPHIC_DATA]" at bounding box center [310, 93] width 4 height 4
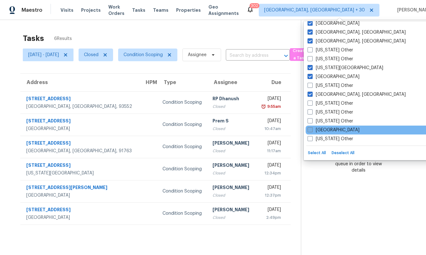
click at [327, 130] on label "[GEOGRAPHIC_DATA]" at bounding box center [333, 130] width 52 height 6
click at [312, 130] on input "[GEOGRAPHIC_DATA]" at bounding box center [309, 129] width 4 height 4
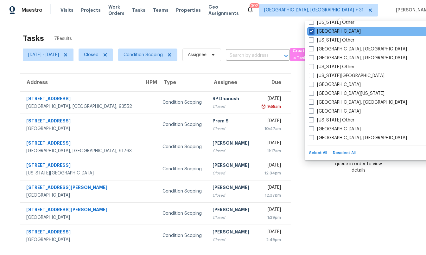
scroll to position [750, 0]
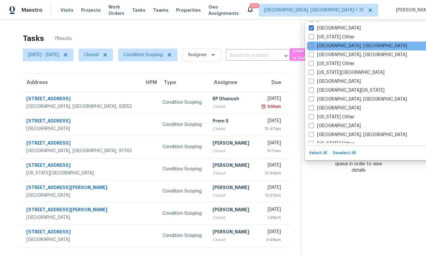
click at [337, 46] on label "[GEOGRAPHIC_DATA], [GEOGRAPHIC_DATA]" at bounding box center [358, 46] width 98 height 6
click at [313, 46] on input "[GEOGRAPHIC_DATA], [GEOGRAPHIC_DATA]" at bounding box center [311, 45] width 4 height 4
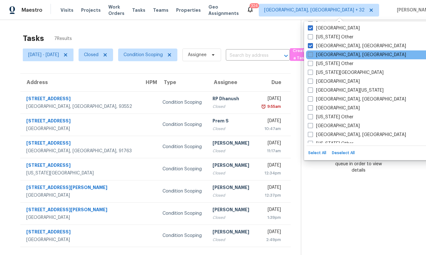
click at [334, 54] on label "[GEOGRAPHIC_DATA], [GEOGRAPHIC_DATA]" at bounding box center [357, 55] width 98 height 6
click at [312, 54] on input "[GEOGRAPHIC_DATA], [GEOGRAPHIC_DATA]" at bounding box center [310, 54] width 4 height 4
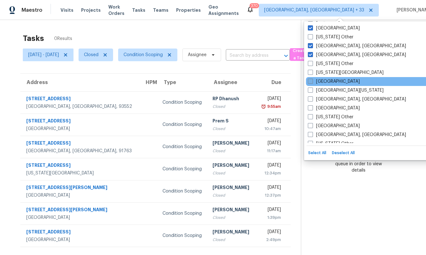
click at [323, 83] on label "[GEOGRAPHIC_DATA]" at bounding box center [334, 81] width 52 height 6
click at [312, 82] on input "[GEOGRAPHIC_DATA]" at bounding box center [310, 80] width 4 height 4
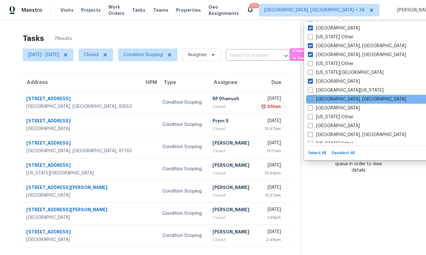
click at [322, 99] on label "[GEOGRAPHIC_DATA], [GEOGRAPHIC_DATA]" at bounding box center [357, 99] width 98 height 6
click at [312, 99] on input "[GEOGRAPHIC_DATA], [GEOGRAPHIC_DATA]" at bounding box center [310, 98] width 4 height 4
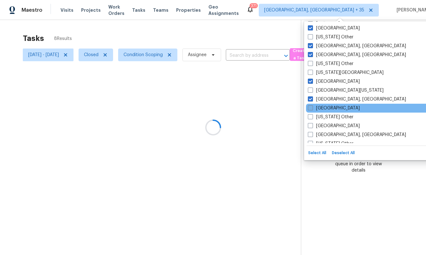
click at [323, 110] on label "[GEOGRAPHIC_DATA]" at bounding box center [334, 108] width 52 height 6
click at [312, 109] on input "[GEOGRAPHIC_DATA]" at bounding box center [310, 107] width 4 height 4
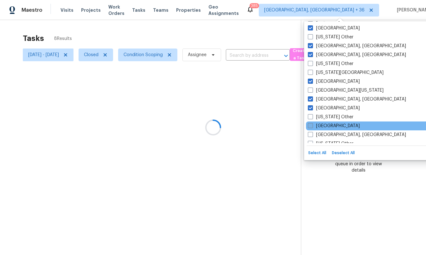
click at [323, 126] on label "[GEOGRAPHIC_DATA]" at bounding box center [334, 126] width 52 height 6
click at [312, 126] on input "[GEOGRAPHIC_DATA]" at bounding box center [310, 125] width 4 height 4
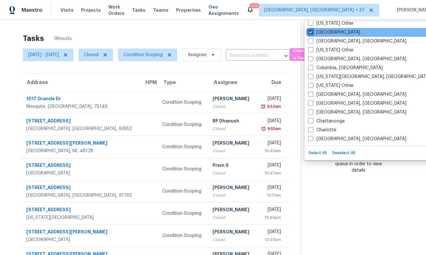
scroll to position [838, 0]
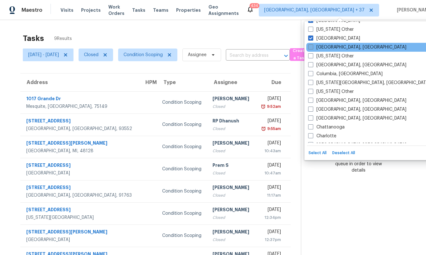
click at [335, 48] on label "[GEOGRAPHIC_DATA], [GEOGRAPHIC_DATA]" at bounding box center [357, 47] width 98 height 6
click at [312, 48] on input "[GEOGRAPHIC_DATA], [GEOGRAPHIC_DATA]" at bounding box center [310, 46] width 4 height 4
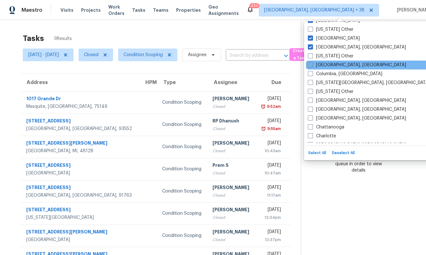
click at [329, 67] on label "[GEOGRAPHIC_DATA], [GEOGRAPHIC_DATA]" at bounding box center [357, 65] width 98 height 6
click at [312, 66] on input "[GEOGRAPHIC_DATA], [GEOGRAPHIC_DATA]" at bounding box center [310, 64] width 4 height 4
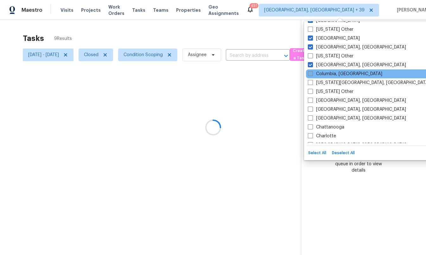
click at [329, 74] on label "Columbia, [GEOGRAPHIC_DATA]" at bounding box center [345, 74] width 74 height 6
click at [312, 74] on input "Columbia, [GEOGRAPHIC_DATA]" at bounding box center [310, 73] width 4 height 4
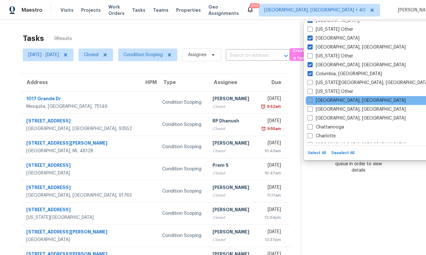
click at [325, 101] on label "[GEOGRAPHIC_DATA], [GEOGRAPHIC_DATA]" at bounding box center [356, 100] width 98 height 6
click at [312, 101] on input "[GEOGRAPHIC_DATA], [GEOGRAPHIC_DATA]" at bounding box center [309, 99] width 4 height 4
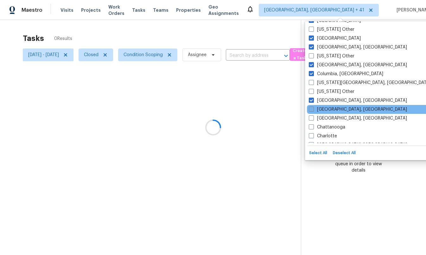
click at [325, 111] on label "[GEOGRAPHIC_DATA], [GEOGRAPHIC_DATA]" at bounding box center [358, 109] width 98 height 6
click at [313, 110] on input "[GEOGRAPHIC_DATA], [GEOGRAPHIC_DATA]" at bounding box center [311, 108] width 4 height 4
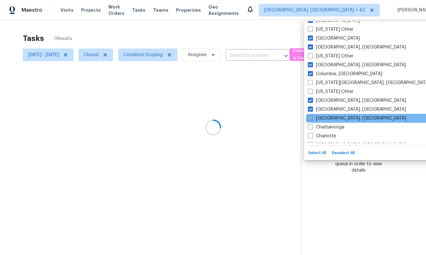
click at [324, 121] on label "[GEOGRAPHIC_DATA], [GEOGRAPHIC_DATA]" at bounding box center [357, 118] width 98 height 6
click at [312, 119] on input "[GEOGRAPHIC_DATA], [GEOGRAPHIC_DATA]" at bounding box center [310, 117] width 4 height 4
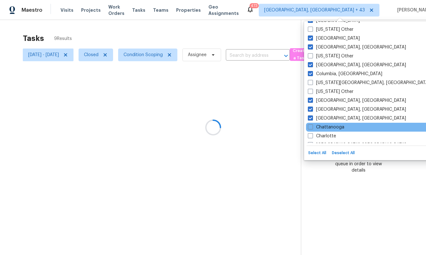
click at [323, 130] on div "Chattanooga" at bounding box center [370, 127] width 128 height 9
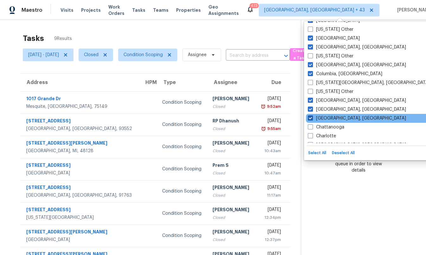
click at [320, 117] on label "[GEOGRAPHIC_DATA], [GEOGRAPHIC_DATA]" at bounding box center [357, 118] width 98 height 6
click at [312, 117] on input "[GEOGRAPHIC_DATA], [GEOGRAPHIC_DATA]" at bounding box center [310, 117] width 4 height 4
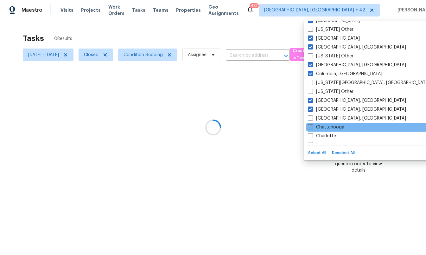
click at [322, 126] on label "Chattanooga" at bounding box center [326, 127] width 36 height 6
click at [312, 126] on input "Chattanooga" at bounding box center [310, 126] width 4 height 4
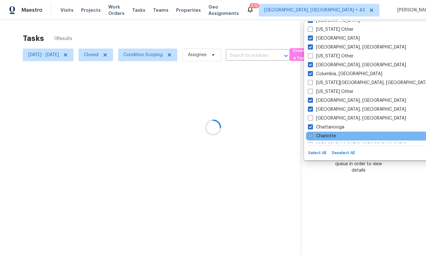
click at [322, 133] on label "Charlotte" at bounding box center [322, 136] width 28 height 6
click at [312, 133] on input "Charlotte" at bounding box center [310, 135] width 4 height 4
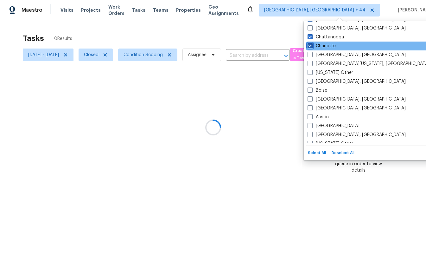
scroll to position [931, 0]
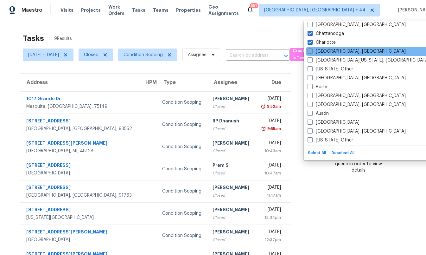
click at [322, 54] on label "[GEOGRAPHIC_DATA], [GEOGRAPHIC_DATA]" at bounding box center [356, 51] width 98 height 6
click at [312, 52] on input "[GEOGRAPHIC_DATA], [GEOGRAPHIC_DATA]" at bounding box center [309, 50] width 4 height 4
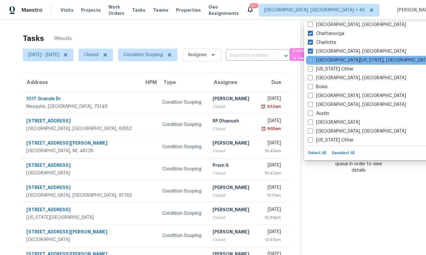
click at [323, 56] on div "[GEOGRAPHIC_DATA][US_STATE], [GEOGRAPHIC_DATA]" at bounding box center [370, 60] width 128 height 9
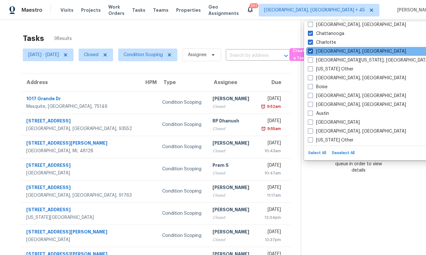
click at [323, 54] on label "[GEOGRAPHIC_DATA], [GEOGRAPHIC_DATA]" at bounding box center [357, 51] width 98 height 6
click at [312, 52] on input "[GEOGRAPHIC_DATA], [GEOGRAPHIC_DATA]" at bounding box center [310, 50] width 4 height 4
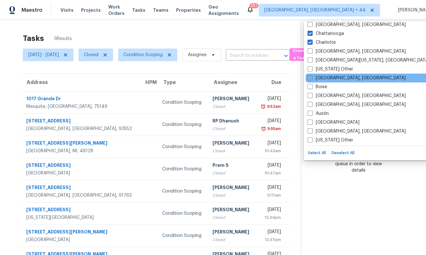
click at [325, 77] on label "[GEOGRAPHIC_DATA], [GEOGRAPHIC_DATA]" at bounding box center [356, 78] width 98 height 6
click at [312, 77] on input "[GEOGRAPHIC_DATA], [GEOGRAPHIC_DATA]" at bounding box center [309, 77] width 4 height 4
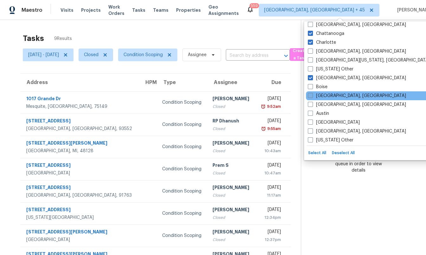
click at [329, 96] on label "[GEOGRAPHIC_DATA], [GEOGRAPHIC_DATA]" at bounding box center [357, 95] width 98 height 6
click at [312, 96] on input "[GEOGRAPHIC_DATA], [GEOGRAPHIC_DATA]" at bounding box center [310, 94] width 4 height 4
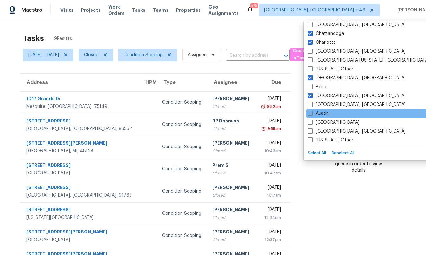
click at [326, 113] on label "Austin" at bounding box center [317, 113] width 21 height 6
click at [312, 113] on input "Austin" at bounding box center [309, 112] width 4 height 4
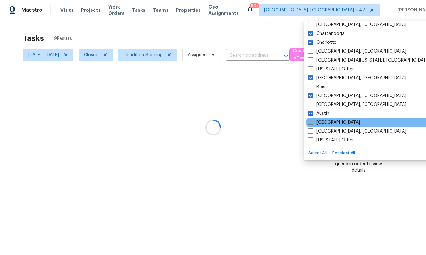
click at [323, 125] on label "[GEOGRAPHIC_DATA]" at bounding box center [334, 122] width 52 height 6
click at [312, 123] on input "[GEOGRAPHIC_DATA]" at bounding box center [310, 121] width 4 height 4
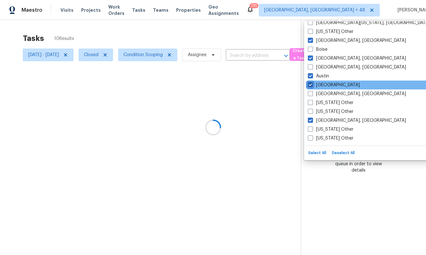
scroll to position [971, 0]
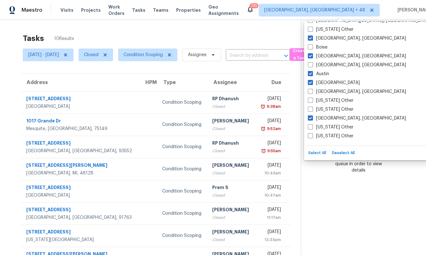
click at [280, 37] on div "Tasks 10 Results" at bounding box center [162, 38] width 278 height 16
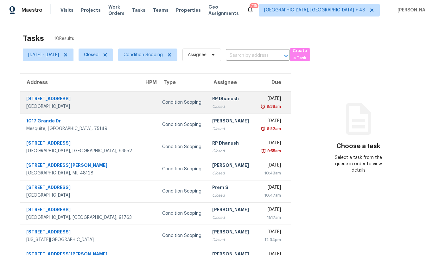
click at [255, 99] on td "[DATE] 9:38am" at bounding box center [273, 102] width 36 height 22
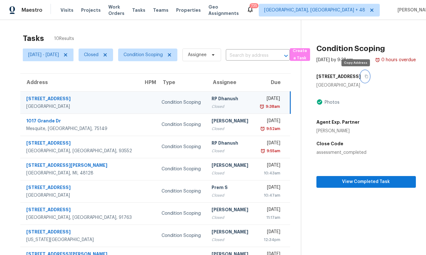
click at [364, 77] on icon "button" at bounding box center [366, 76] width 4 height 4
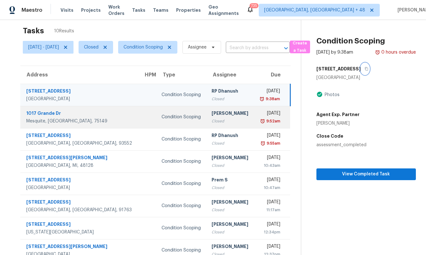
scroll to position [10, 0]
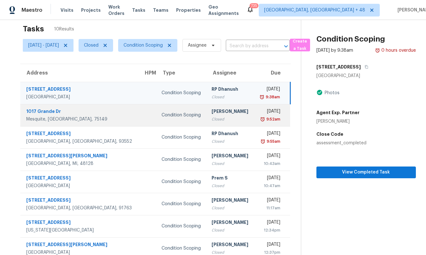
click at [219, 119] on div "Closed" at bounding box center [230, 119] width 37 height 6
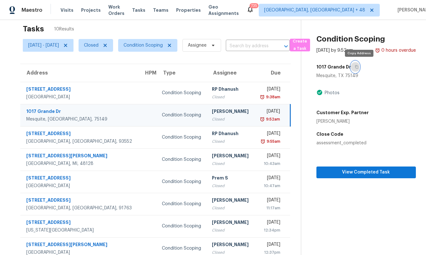
click at [359, 69] on button "button" at bounding box center [355, 66] width 9 height 11
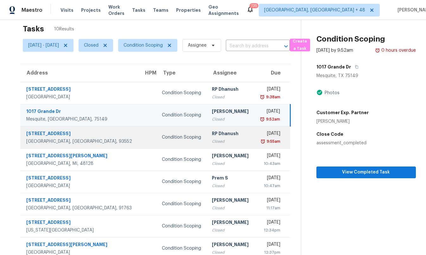
click at [212, 133] on div "RP Dhanush" at bounding box center [230, 134] width 37 height 8
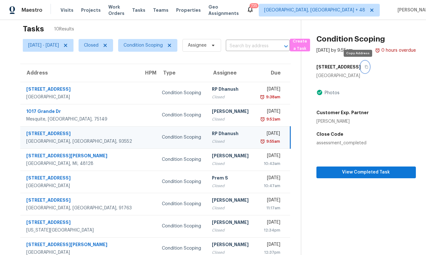
click at [361, 67] on button "button" at bounding box center [365, 66] width 9 height 11
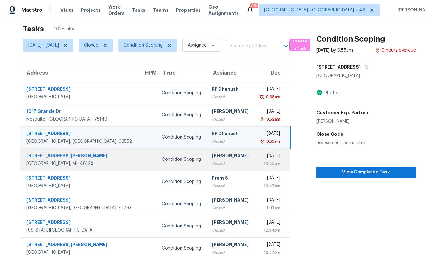
click at [221, 162] on div "Closed" at bounding box center [230, 163] width 37 height 6
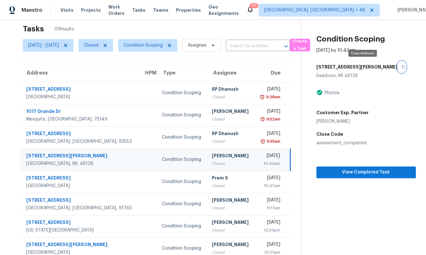
click at [401, 67] on icon "button" at bounding box center [403, 67] width 4 height 4
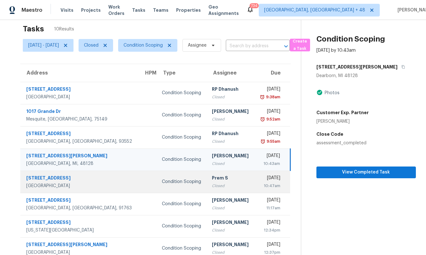
click at [212, 176] on div "Prem S" at bounding box center [230, 178] width 37 height 8
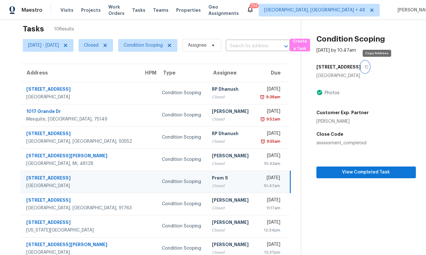
click at [369, 66] on button "button" at bounding box center [365, 66] width 9 height 11
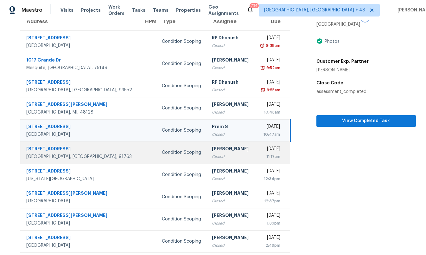
scroll to position [63, 0]
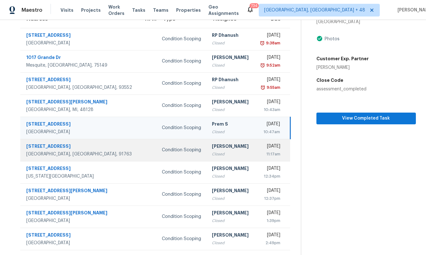
click at [212, 153] on div "Closed" at bounding box center [230, 154] width 37 height 6
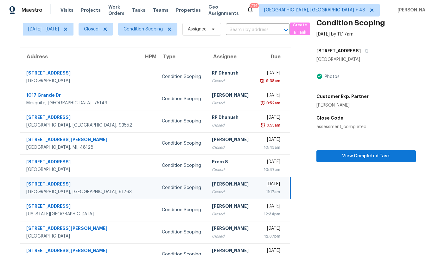
scroll to position [27, 0]
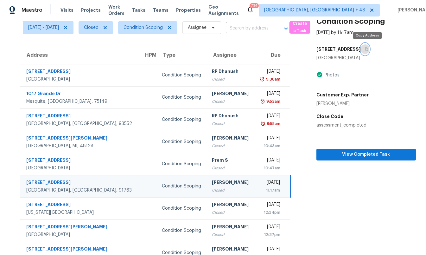
click at [368, 48] on icon "button" at bounding box center [366, 49] width 4 height 4
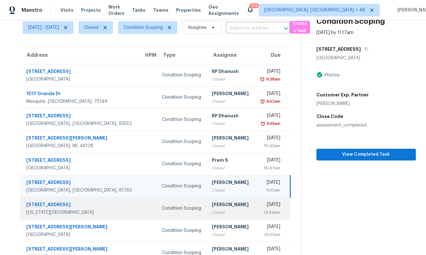
click at [212, 208] on div "[PERSON_NAME]" at bounding box center [230, 205] width 37 height 8
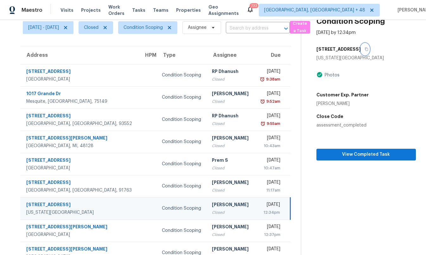
click at [365, 49] on icon "button" at bounding box center [366, 49] width 4 height 4
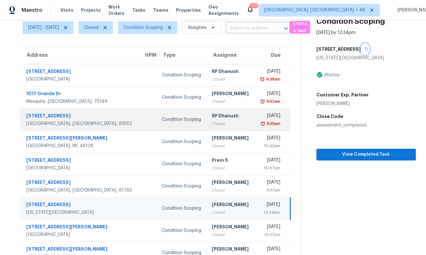
scroll to position [63, 0]
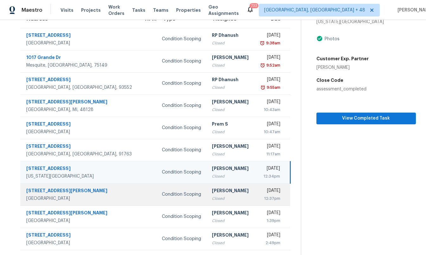
click at [212, 190] on div "[PERSON_NAME]" at bounding box center [230, 191] width 37 height 8
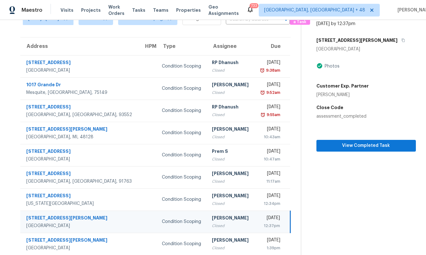
scroll to position [31, 0]
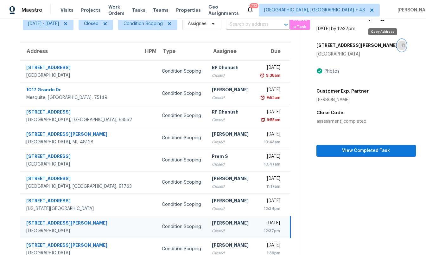
click at [402, 45] on icon "button" at bounding box center [403, 45] width 3 height 3
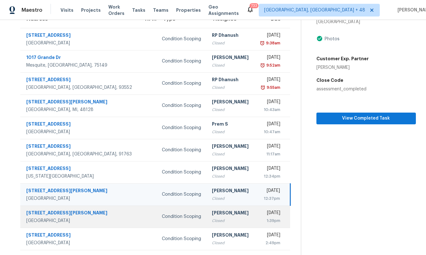
click at [212, 218] on div "Closed" at bounding box center [230, 220] width 37 height 6
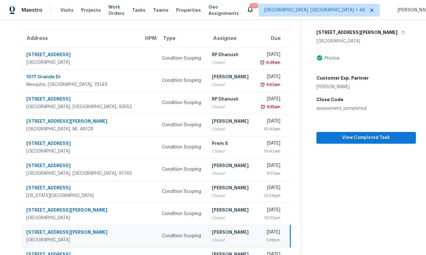
scroll to position [42, 0]
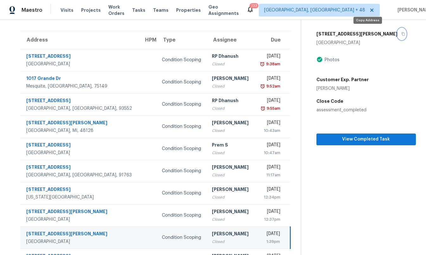
click at [401, 32] on icon "button" at bounding box center [403, 34] width 4 height 4
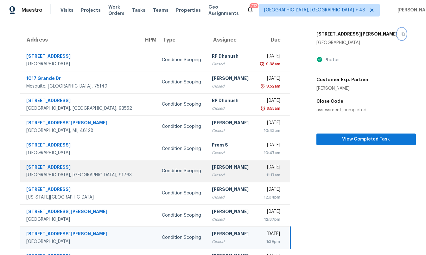
scroll to position [63, 0]
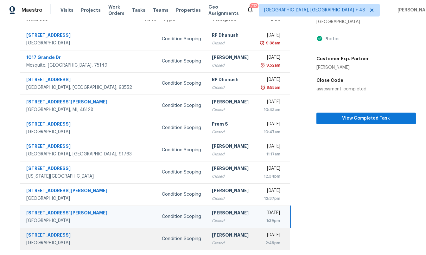
click at [212, 236] on div "[PERSON_NAME]" at bounding box center [230, 235] width 37 height 8
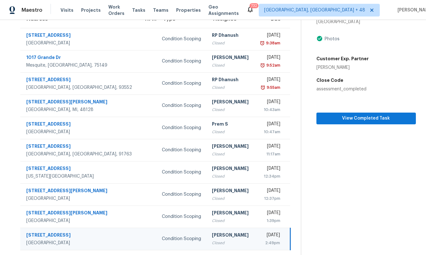
click at [212, 236] on div "[PERSON_NAME]" at bounding box center [230, 235] width 37 height 8
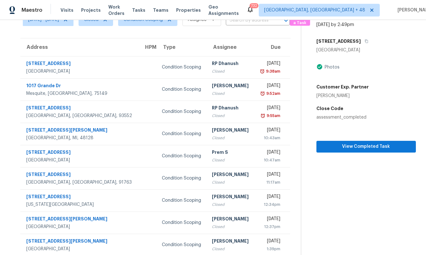
scroll to position [0, 0]
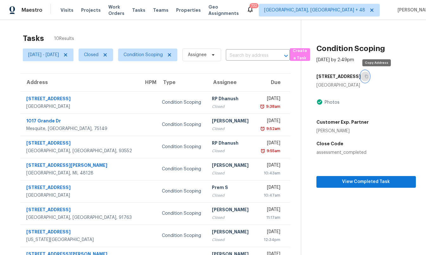
click at [368, 75] on icon "button" at bounding box center [366, 76] width 4 height 4
click at [163, 54] on span "Condition Scoping" at bounding box center [143, 55] width 39 height 6
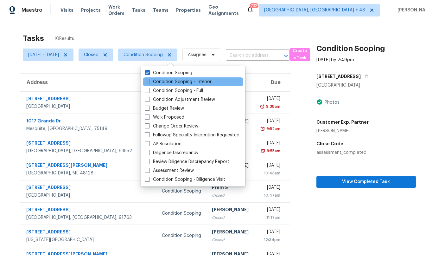
click at [174, 80] on label "Condition Scoping - Interior" at bounding box center [178, 82] width 67 height 6
click at [149, 80] on input "Condition Scoping - Interior" at bounding box center [147, 81] width 4 height 4
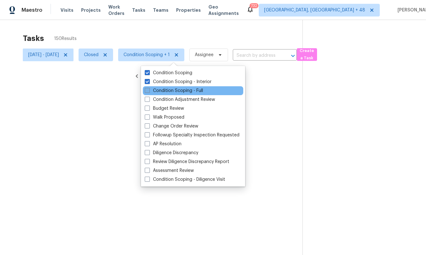
click at [174, 89] on label "Condition Scoping - Full" at bounding box center [174, 90] width 58 height 6
click at [149, 89] on input "Condition Scoping - Full" at bounding box center [147, 89] width 4 height 4
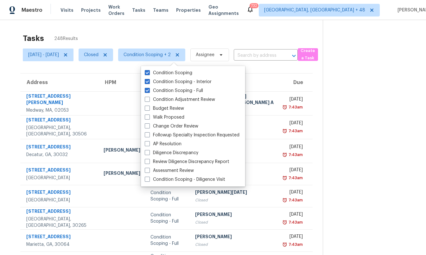
click at [155, 31] on div "Tasks 248 Results" at bounding box center [173, 38] width 300 height 16
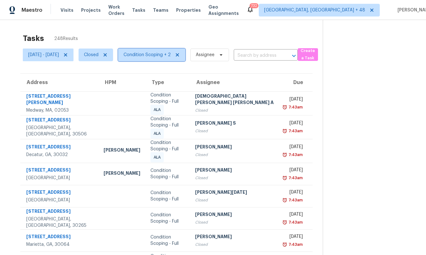
click at [161, 59] on span "Condition Scoping + 2" at bounding box center [151, 54] width 67 height 13
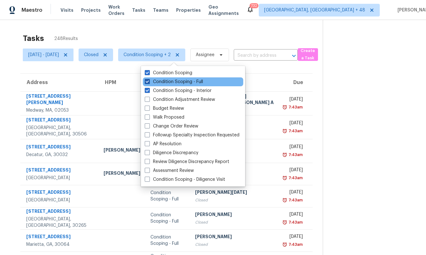
click at [164, 79] on label "Condition Scoping - Full" at bounding box center [174, 82] width 58 height 6
click at [149, 79] on input "Condition Scoping - Full" at bounding box center [147, 81] width 4 height 4
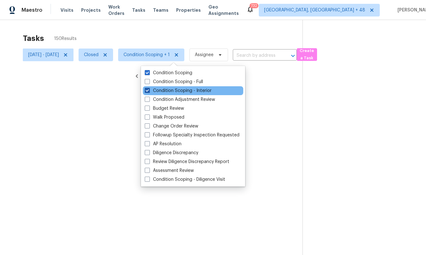
click at [164, 90] on label "Condition Scoping - Interior" at bounding box center [178, 90] width 67 height 6
click at [149, 90] on input "Condition Scoping - Interior" at bounding box center [147, 89] width 4 height 4
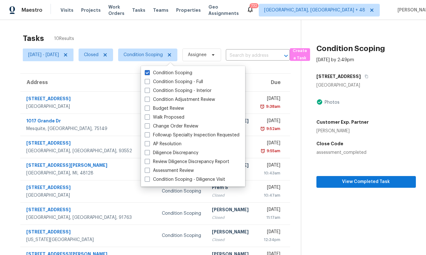
click at [153, 36] on div "Tasks 10 Results" at bounding box center [162, 38] width 278 height 16
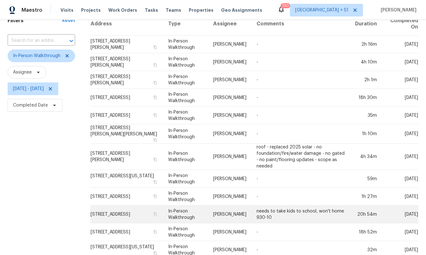
scroll to position [21, 0]
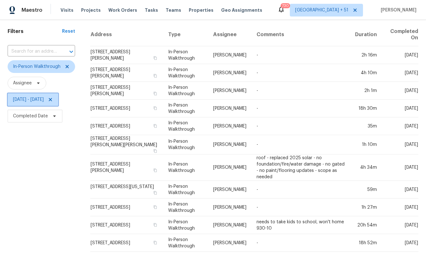
click at [53, 100] on icon at bounding box center [50, 99] width 5 height 5
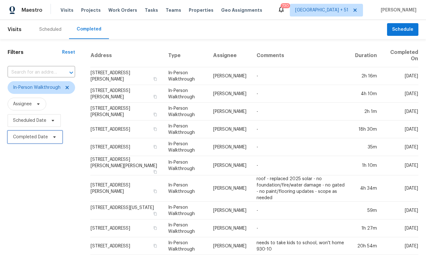
click at [40, 137] on span "Completed Date" at bounding box center [30, 137] width 35 height 6
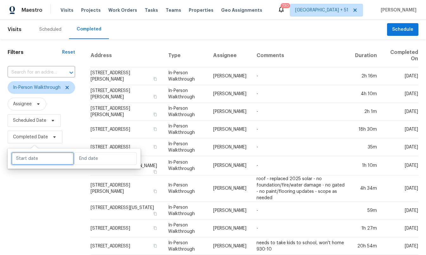
select select "9"
select select "2025"
select select "10"
select select "2025"
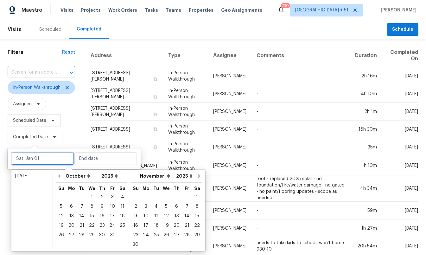
click at [41, 153] on input "text" at bounding box center [42, 158] width 62 height 13
click at [91, 215] on div "15" at bounding box center [92, 215] width 10 height 9
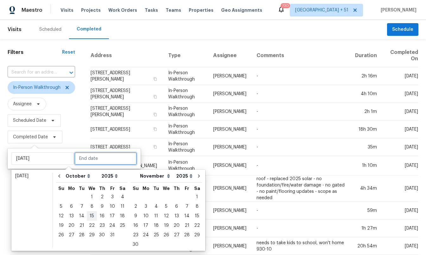
type input "[DATE]"
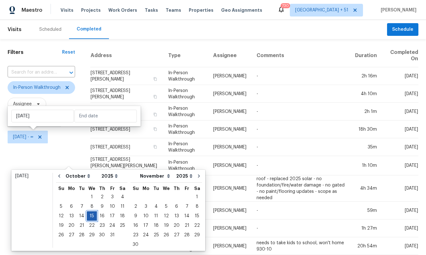
click at [91, 215] on div "15" at bounding box center [92, 215] width 10 height 9
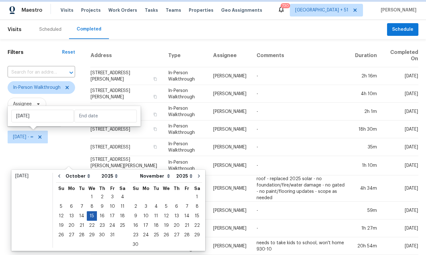
type input "[DATE]"
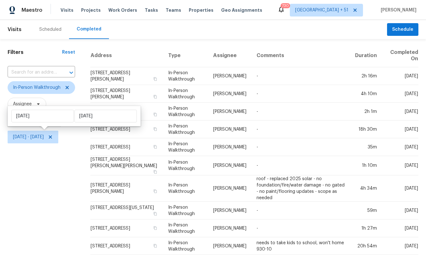
click at [70, 191] on div "Filters Reset ​ In-Person Walkthrough Assignee Scheduled Date Wed, Oct 15 - Wed…" at bounding box center [41, 211] width 83 height 345
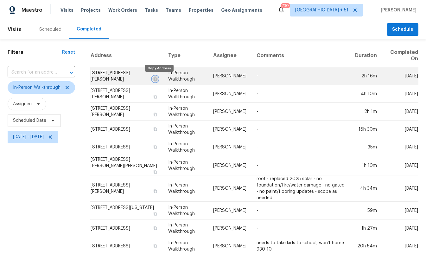
click at [158, 81] on button "button" at bounding box center [155, 79] width 6 height 6
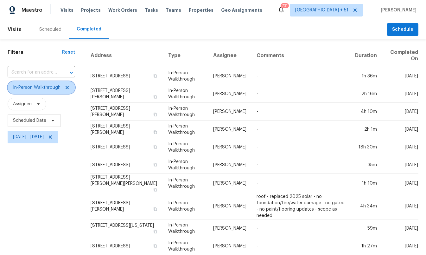
click at [42, 92] on span "In-Person Walkthrough" at bounding box center [41, 87] width 67 height 13
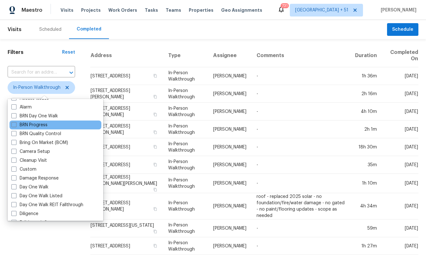
scroll to position [41, 0]
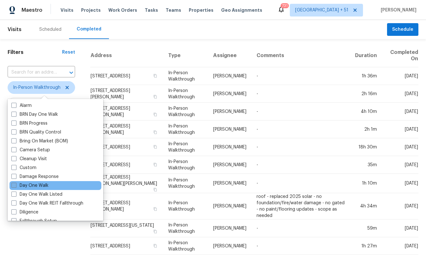
click at [45, 185] on label "Day One Walk" at bounding box center [29, 185] width 37 height 6
click at [16, 185] on input "Day One Walk" at bounding box center [13, 184] width 4 height 4
checkbox input "true"
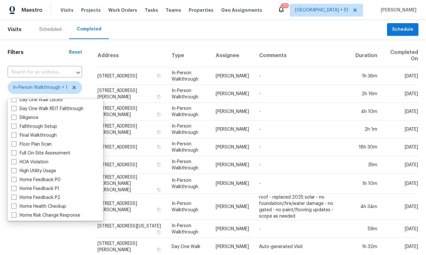
scroll to position [136, 0]
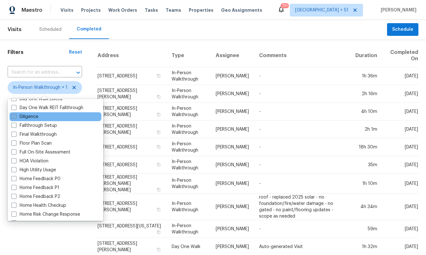
click at [28, 119] on label "Diligence" at bounding box center [24, 116] width 27 height 6
click at [16, 117] on input "Diligence" at bounding box center [13, 115] width 4 height 4
checkbox input "true"
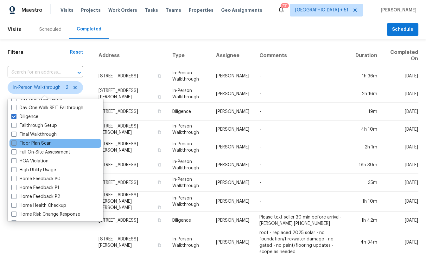
click at [43, 144] on label "Floor Plan Scan" at bounding box center [31, 143] width 40 height 6
click at [16, 144] on input "Floor Plan Scan" at bounding box center [13, 142] width 4 height 4
checkbox input "true"
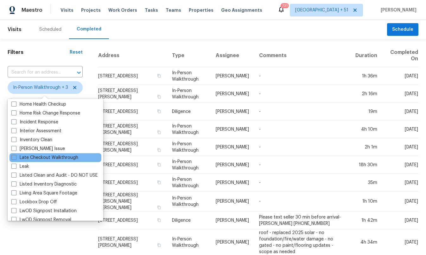
scroll to position [247, 0]
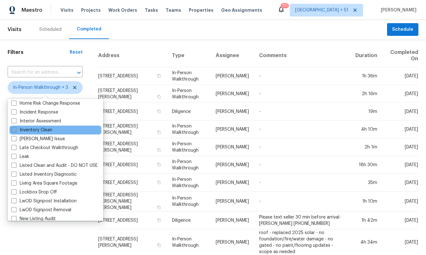
click at [47, 128] on label "Inventory Clean" at bounding box center [31, 130] width 41 height 6
click at [16, 128] on input "Inventory Clean" at bounding box center [13, 129] width 4 height 4
checkbox input "true"
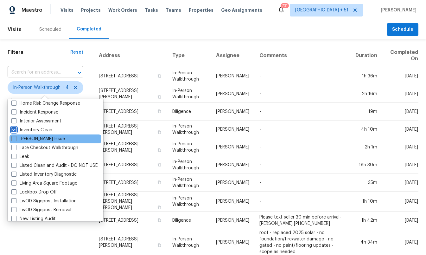
scroll to position [239, 0]
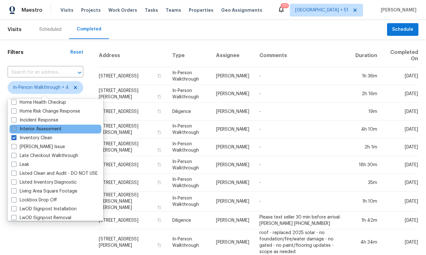
click at [46, 132] on label "Interior Assessment" at bounding box center [36, 129] width 50 height 6
click at [16, 130] on input "Interior Assessment" at bounding box center [13, 128] width 4 height 4
checkbox input "true"
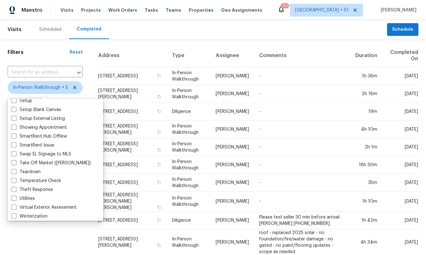
scroll to position [536, 0]
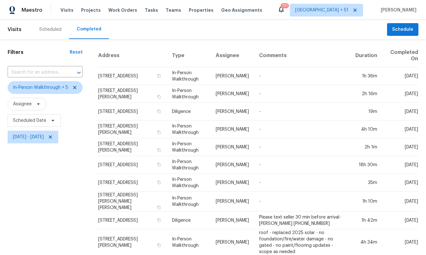
click at [64, 229] on div "Filters Reset ​ In-Person Walkthrough + 5 Assignee Scheduled Date Wed, Oct 15 -…" at bounding box center [45, 244] width 90 height 410
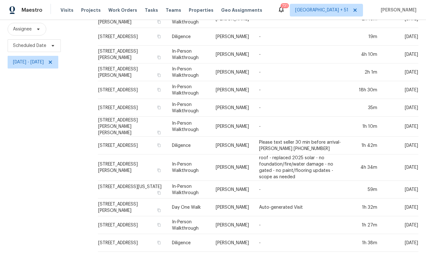
scroll to position [0, 0]
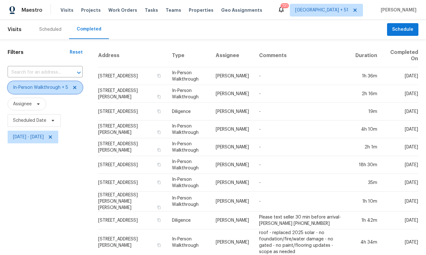
click at [61, 87] on span "In-Person Walkthrough + 5" at bounding box center [40, 87] width 55 height 6
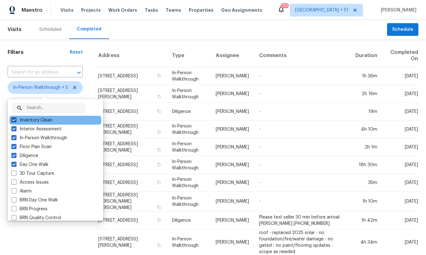
click at [48, 121] on label "Inventory Clean" at bounding box center [31, 120] width 41 height 6
click at [16, 121] on input "Inventory Clean" at bounding box center [13, 119] width 4 height 4
checkbox input "false"
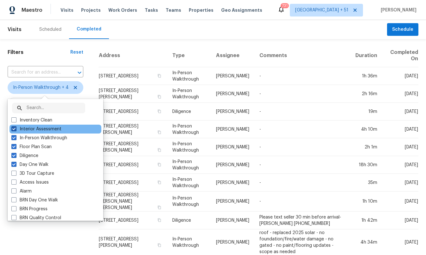
click at [41, 129] on label "Interior Assessment" at bounding box center [36, 129] width 50 height 6
click at [16, 129] on input "Interior Assessment" at bounding box center [13, 128] width 4 height 4
checkbox input "false"
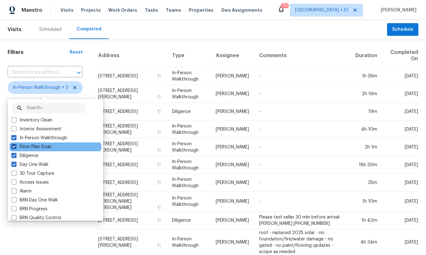
click at [37, 145] on label "Floor Plan Scan" at bounding box center [31, 146] width 40 height 6
click at [16, 145] on input "Floor Plan Scan" at bounding box center [13, 145] width 4 height 4
checkbox input "false"
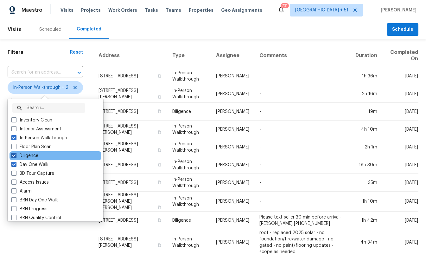
click at [31, 156] on label "Diligence" at bounding box center [24, 155] width 27 height 6
click at [16, 156] on input "Diligence" at bounding box center [13, 154] width 4 height 4
checkbox input "false"
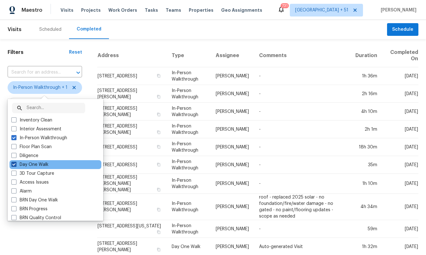
click at [35, 162] on label "Day One Walk" at bounding box center [29, 164] width 37 height 6
click at [16, 162] on input "Day One Walk" at bounding box center [13, 163] width 4 height 4
checkbox input "false"
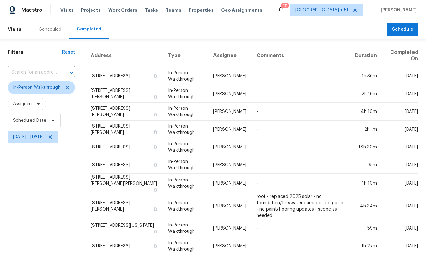
click at [59, 45] on div "Filters Reset ​ In-Person Walkthrough Assignee Scheduled Date Wed, Oct 15 - Wed…" at bounding box center [41, 220] width 83 height 363
click at [51, 33] on div "Scheduled" at bounding box center [50, 29] width 37 height 19
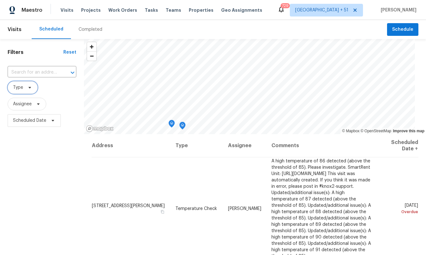
click at [23, 89] on span "Type" at bounding box center [23, 87] width 30 height 13
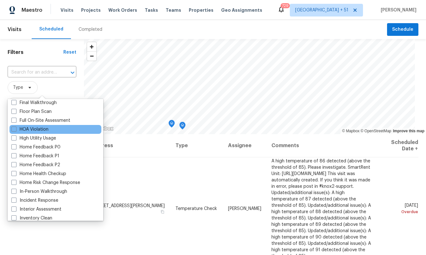
scroll to position [161, 0]
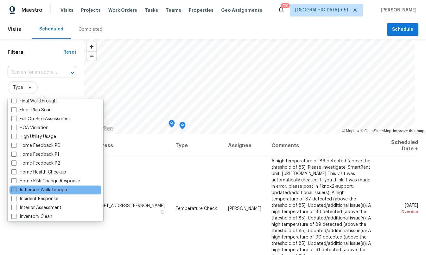
click at [40, 187] on label "In-Person Walkthrough" at bounding box center [39, 190] width 56 height 6
click at [16, 187] on input "In-Person Walkthrough" at bounding box center [13, 189] width 4 height 4
checkbox input "true"
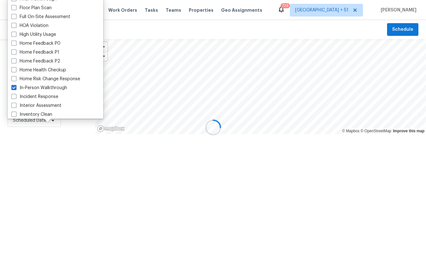
click at [40, 181] on div at bounding box center [213, 127] width 426 height 255
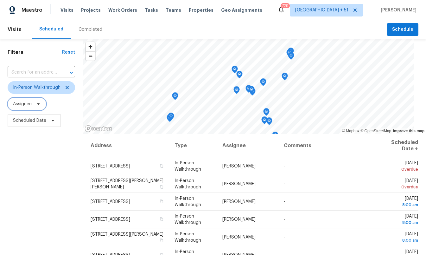
click at [29, 106] on span "Assignee" at bounding box center [22, 104] width 19 height 6
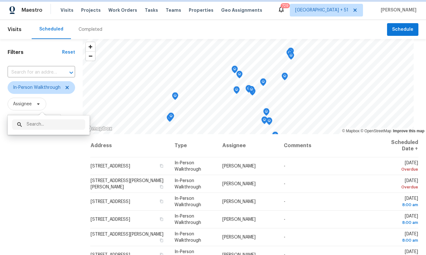
click at [29, 106] on span "Assignee" at bounding box center [22, 104] width 19 height 6
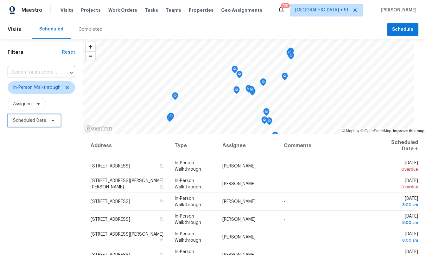
click at [34, 122] on span "Scheduled Date" at bounding box center [29, 120] width 33 height 6
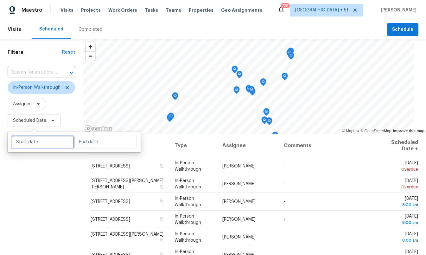
click at [35, 142] on input "text" at bounding box center [42, 142] width 62 height 13
select select "9"
select select "2025"
select select "10"
select select "2025"
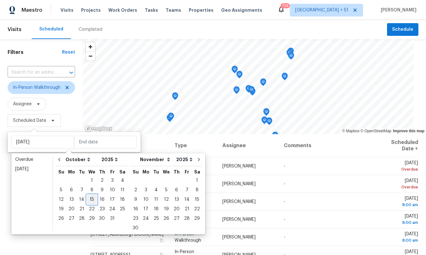
click at [92, 200] on div "15" at bounding box center [92, 199] width 10 height 9
type input "[DATE]"
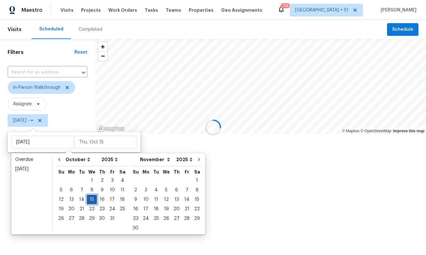
click at [92, 200] on div "15" at bounding box center [92, 199] width 10 height 9
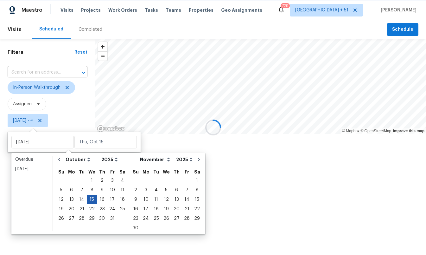
type input "[DATE]"
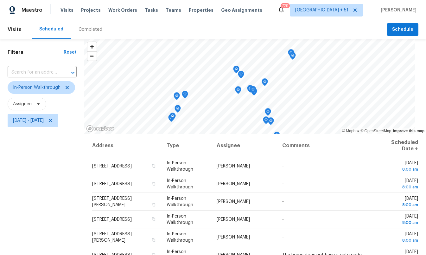
click at [59, 186] on div "Filters Reset ​ In-Person Walkthrough Assignee Wed, Oct 15 - Wed, Oct 15" at bounding box center [42, 188] width 84 height 299
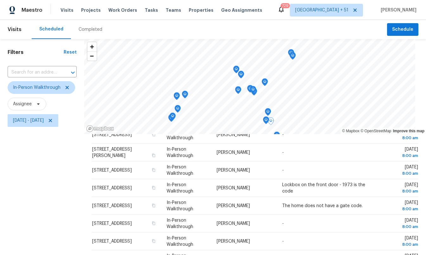
scroll to position [83, 0]
